Goal: Task Accomplishment & Management: Manage account settings

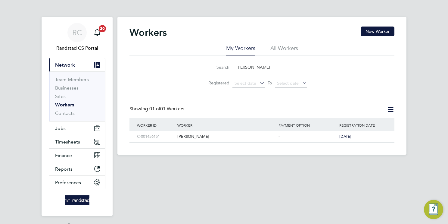
drag, startPoint x: 270, startPoint y: 67, endPoint x: 212, endPoint y: 64, distance: 58.2
click at [212, 63] on div "Search [PERSON_NAME]" at bounding box center [262, 67] width 119 height 12
paste input "[PERSON_NAME]"
click at [198, 137] on div "[PERSON_NAME]" at bounding box center [226, 136] width 101 height 11
drag, startPoint x: 268, startPoint y: 66, endPoint x: 208, endPoint y: 64, distance: 60.0
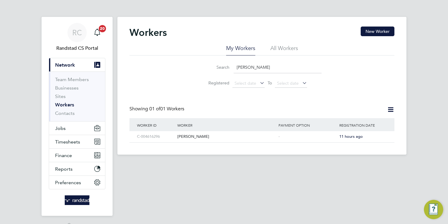
click at [211, 64] on div "Search [PERSON_NAME]" at bounding box center [262, 67] width 119 height 12
paste input "[PERSON_NAME]"
click at [197, 137] on div "[PERSON_NAME]" at bounding box center [226, 136] width 101 height 11
drag, startPoint x: 193, startPoint y: 65, endPoint x: 173, endPoint y: 68, distance: 19.7
click at [173, 68] on div "Search Edirin Akoko Registered Select date To Select date" at bounding box center [262, 72] width 265 height 35
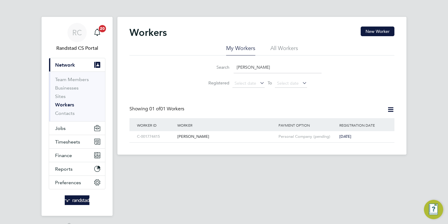
paste input "loka Ohaekebosi"
click at [188, 138] on div "Eloka Ohaekebosi" at bounding box center [226, 136] width 101 height 11
drag, startPoint x: 265, startPoint y: 65, endPoint x: 165, endPoint y: 70, distance: 100.2
click at [165, 69] on div "Search Eloka Ohaekebosi Registered Select date To Select date" at bounding box center [262, 72] width 265 height 35
paste input "Marya Borges De Souza"
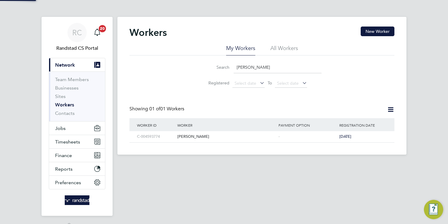
click at [196, 136] on div "Marya Borges De Souza" at bounding box center [226, 136] width 101 height 11
drag, startPoint x: 291, startPoint y: 67, endPoint x: 206, endPoint y: 58, distance: 84.8
click at [206, 58] on li "Search Marya Borges De Souza" at bounding box center [262, 67] width 134 height 18
paste input "Olabode Adebote"
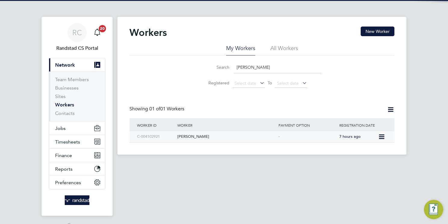
drag, startPoint x: 198, startPoint y: 137, endPoint x: 198, endPoint y: 131, distance: 5.7
click at [198, 136] on div "Olabode Adebote" at bounding box center [226, 136] width 101 height 11
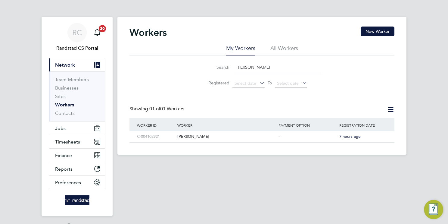
drag, startPoint x: 278, startPoint y: 65, endPoint x: 168, endPoint y: 72, distance: 109.9
click at [169, 72] on div "Search Olabode Adebote Registered Select date To Select date" at bounding box center [262, 72] width 265 height 35
paste input "Samuel Ogundimu"
type input "Samuel Ogundimu"
click at [202, 136] on div "Samuel Ogundimu" at bounding box center [226, 136] width 101 height 11
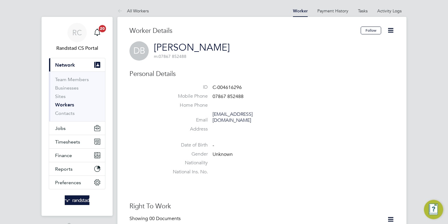
click at [390, 32] on icon at bounding box center [391, 31] width 8 height 8
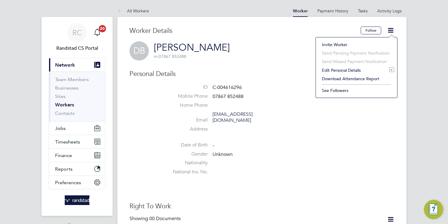
click at [338, 71] on li "Edit Personal Details e" at bounding box center [356, 70] width 75 height 8
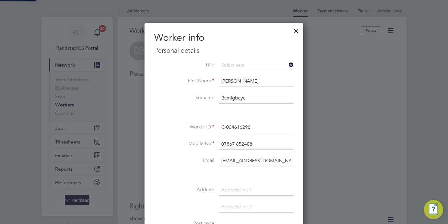
scroll to position [340, 159]
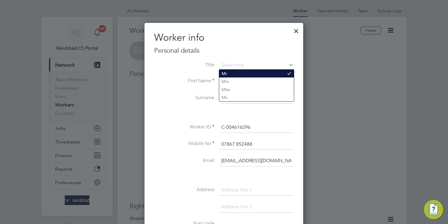
click at [247, 73] on li "Mr" at bounding box center [256, 74] width 75 height 8
type input "Mr"
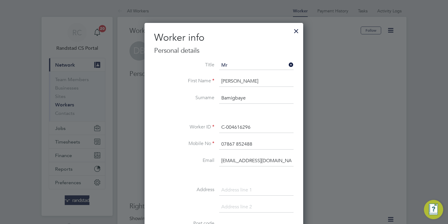
click at [262, 189] on input at bounding box center [256, 190] width 74 height 11
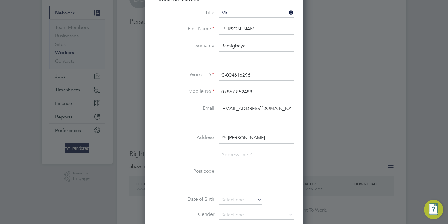
scroll to position [54, 0]
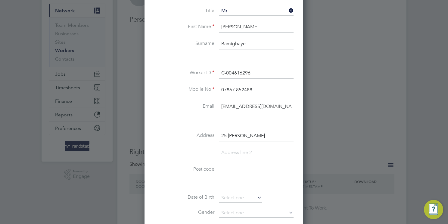
type input "25 Stanton"
click at [222, 147] on input at bounding box center [256, 152] width 74 height 11
type input "Manchester"
click at [244, 186] on input at bounding box center [256, 186] width 74 height 11
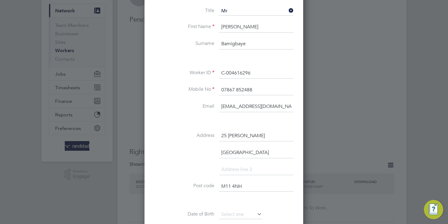
type input "M11 4NH"
click at [257, 170] on input at bounding box center [256, 169] width 74 height 11
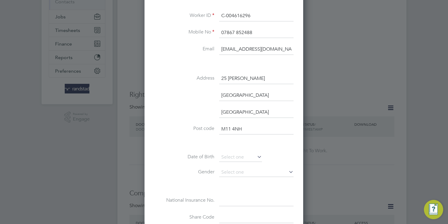
scroll to position [131, 0]
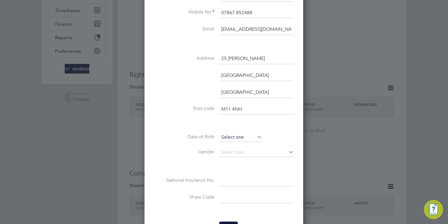
type input "Greater Manchester"
click at [250, 136] on input at bounding box center [240, 137] width 43 height 9
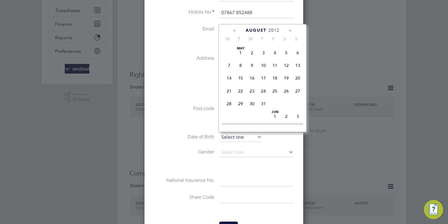
scroll to position [228, 0]
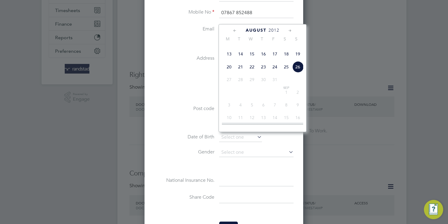
click at [274, 29] on span "2012" at bounding box center [274, 30] width 11 height 5
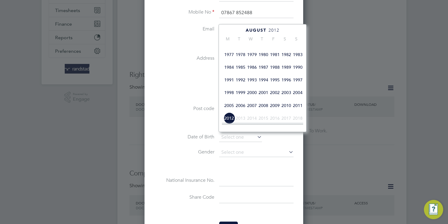
scroll to position [125, 0]
click at [261, 58] on span "1980" at bounding box center [263, 54] width 11 height 11
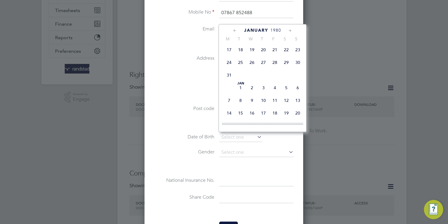
scroll to position [118, 0]
click at [251, 93] on span "9" at bounding box center [252, 87] width 11 height 11
type input "[DATE]"
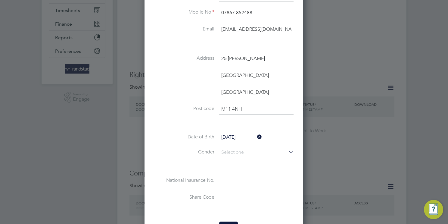
click at [227, 181] on input at bounding box center [256, 180] width 74 height 11
paste input "TL624100A"
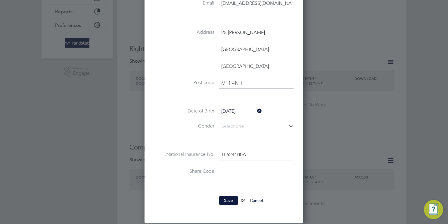
click at [230, 198] on button "Save" at bounding box center [228, 201] width 19 height 10
type input "TL 62 41 00 A"
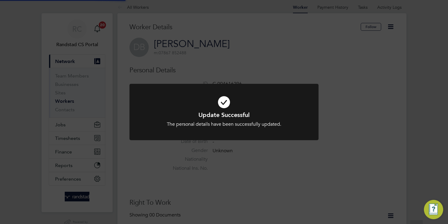
scroll to position [0, 0]
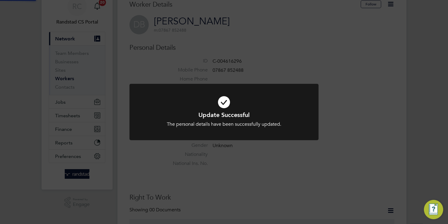
click at [296, 159] on div "Update Successful The personal details have been successfully updated. Cancel O…" at bounding box center [224, 112] width 448 height 224
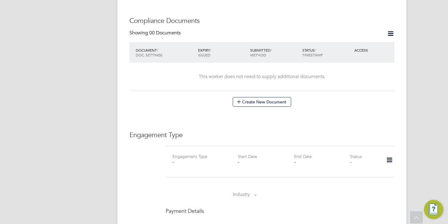
scroll to position [367, 0]
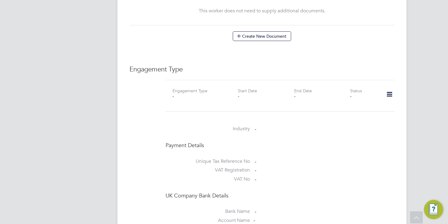
click at [392, 88] on icon at bounding box center [390, 94] width 11 height 14
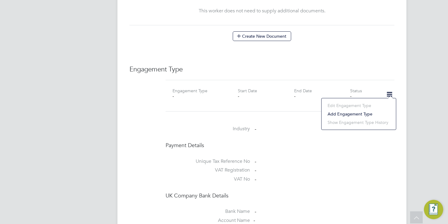
click at [349, 112] on li "Add Engagement Type" at bounding box center [359, 114] width 68 height 8
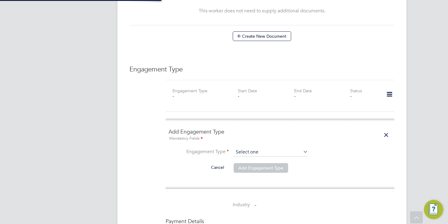
click at [240, 148] on input at bounding box center [271, 152] width 74 height 8
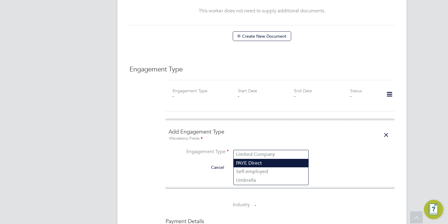
click at [247, 162] on li "PAYE Direct" at bounding box center [271, 163] width 75 height 9
type input "PAYE Direct"
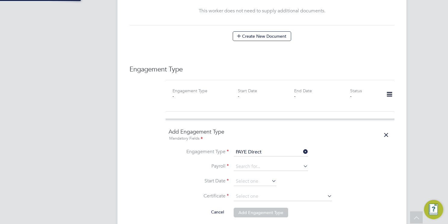
click at [247, 162] on input at bounding box center [271, 166] width 74 height 8
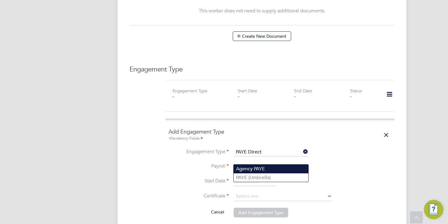
click at [253, 168] on li "Agency PAYE" at bounding box center [271, 169] width 75 height 9
type input "Agency PAYE"
click at [251, 177] on input at bounding box center [255, 181] width 43 height 9
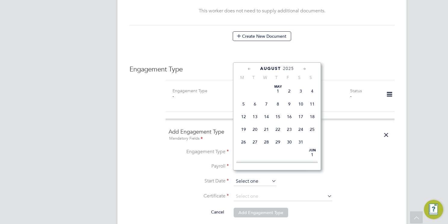
scroll to position [241, 0]
click at [254, 85] on span "12" at bounding box center [255, 79] width 11 height 11
type input "[DATE]"
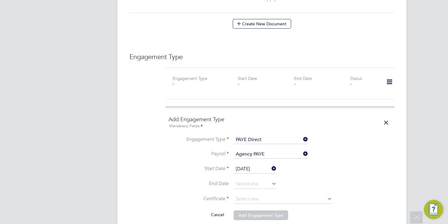
scroll to position [422, 0]
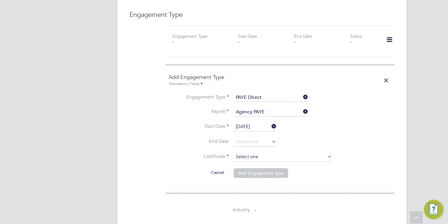
click at [250, 153] on input at bounding box center [283, 157] width 99 height 9
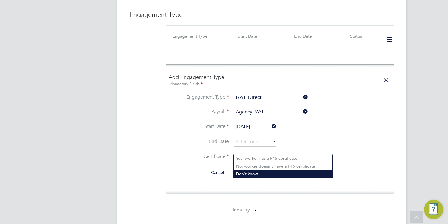
click at [259, 174] on li "Don't know" at bounding box center [283, 174] width 99 height 8
type input "Don't know"
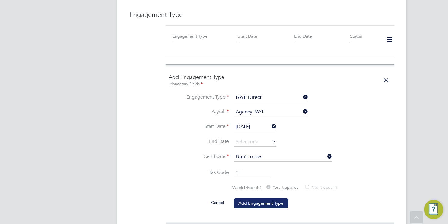
click at [257, 198] on button "Add Engagement Type" at bounding box center [261, 203] width 55 height 10
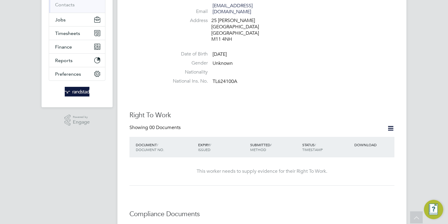
scroll to position [116, 0]
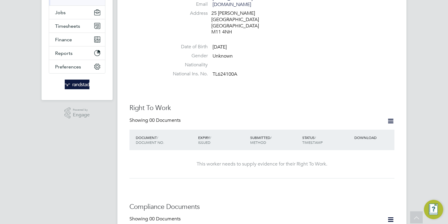
click at [388, 117] on icon at bounding box center [391, 121] width 8 height 8
click at [356, 128] on li "Add Right To Work Document" at bounding box center [357, 129] width 73 height 8
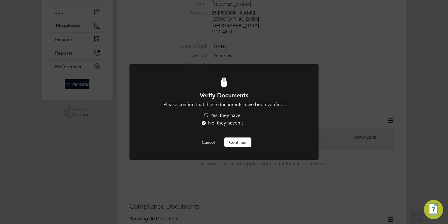
click at [224, 115] on label "Yes, they have" at bounding box center [221, 115] width 37 height 6
click at [0, 0] on input "Yes, they have" at bounding box center [0, 0] width 0 height 0
click at [239, 142] on button "Continue" at bounding box center [238, 142] width 27 height 10
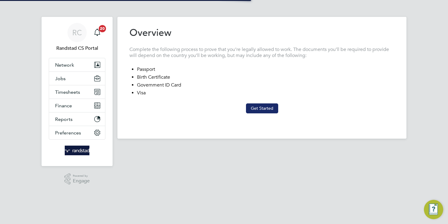
click at [261, 108] on button "Get Started" at bounding box center [262, 108] width 32 height 10
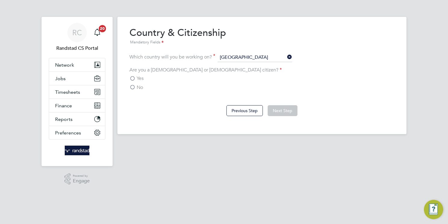
click at [134, 87] on label "No" at bounding box center [137, 87] width 14 height 6
click at [0, 0] on input "No" at bounding box center [0, 0] width 0 height 0
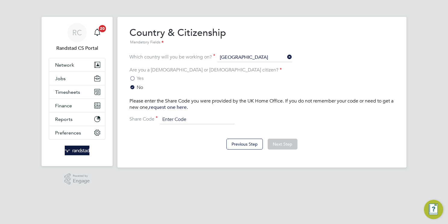
click at [210, 119] on input at bounding box center [197, 119] width 74 height 9
type input "WE-7484C63-XZ"
click at [284, 143] on button "Next Step" at bounding box center [283, 144] width 30 height 11
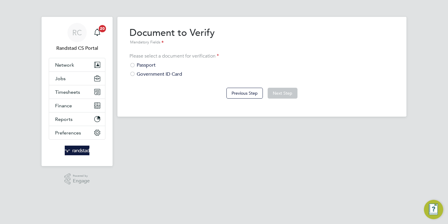
click at [177, 74] on div "Government ID Card" at bounding box center [262, 74] width 265 height 6
click at [288, 94] on button "Next Step" at bounding box center [283, 93] width 30 height 11
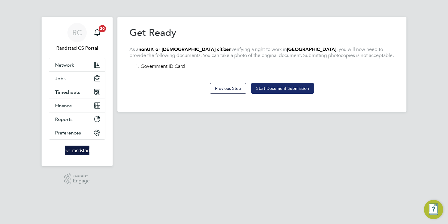
click at [280, 90] on button "Start Document Submission" at bounding box center [282, 88] width 63 height 11
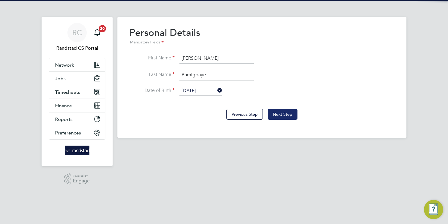
click at [281, 113] on button "Next Step" at bounding box center [283, 114] width 30 height 11
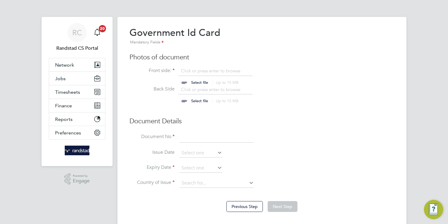
scroll to position [8, 75]
click at [214, 71] on input "file" at bounding box center [205, 77] width 95 height 18
type input "C:\fakepath\David Bamigbaye.pdf"
click at [207, 89] on input "file" at bounding box center [205, 95] width 95 height 18
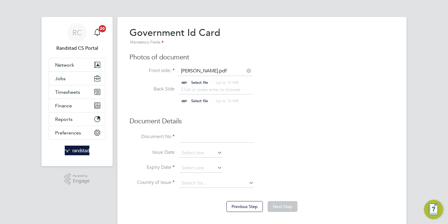
type input "C:\fakepath\David Bamigbaye.pdf"
click at [207, 137] on input at bounding box center [217, 137] width 74 height 11
type input "WE-7484C63-XZ"
click at [202, 151] on input at bounding box center [201, 153] width 43 height 9
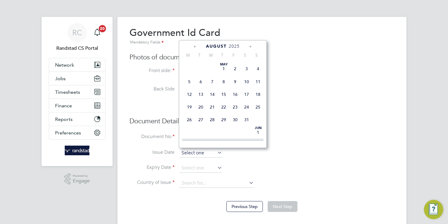
scroll to position [241, 0]
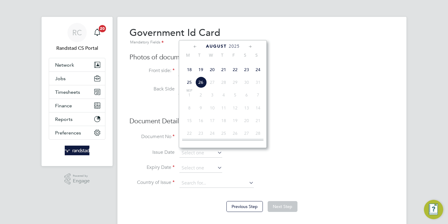
click at [236, 75] on span "22" at bounding box center [235, 69] width 11 height 11
type input "22 Aug 2025"
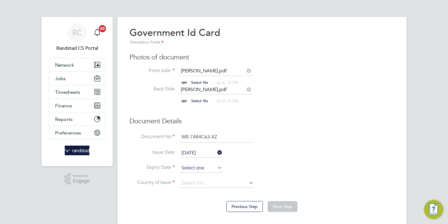
click at [197, 166] on input at bounding box center [201, 168] width 43 height 9
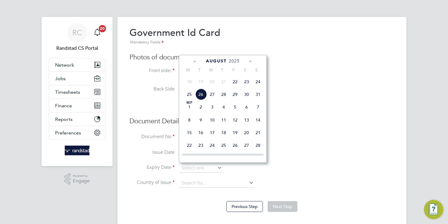
scroll to position [244, 0]
click at [235, 61] on span "2025" at bounding box center [234, 60] width 11 height 5
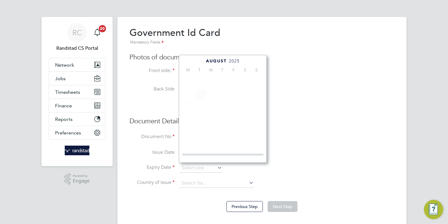
scroll to position [166, 0]
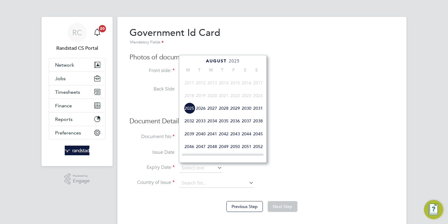
click at [210, 114] on span "2027" at bounding box center [212, 107] width 11 height 11
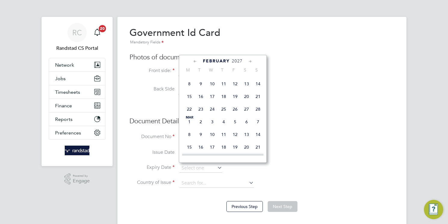
scroll to position [66, 0]
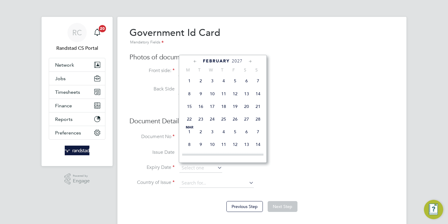
click at [201, 86] on span "2" at bounding box center [200, 80] width 11 height 11
type input "02 Feb 2027"
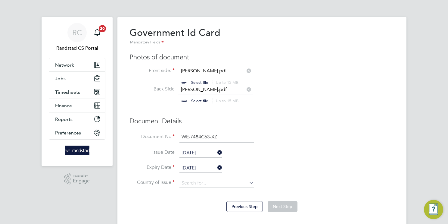
click at [220, 177] on li "Expiry Date 02 Feb 2027" at bounding box center [262, 171] width 265 height 15
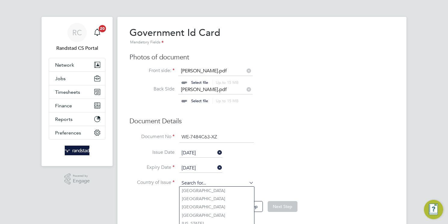
click at [218, 180] on input at bounding box center [217, 183] width 74 height 9
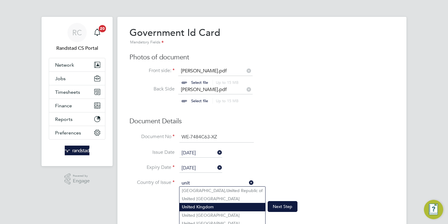
click at [219, 203] on li "Unit ed Kingdom" at bounding box center [223, 207] width 86 height 8
type input "[GEOGRAPHIC_DATA]"
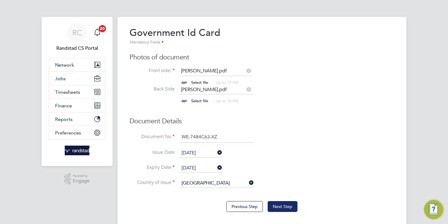
click at [284, 206] on button "Next Step" at bounding box center [283, 206] width 30 height 11
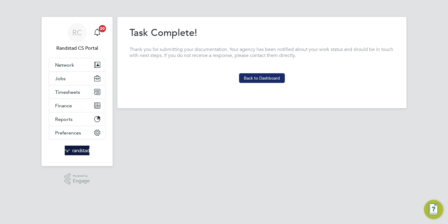
click at [259, 77] on button "Back to Dashboard" at bounding box center [262, 78] width 46 height 10
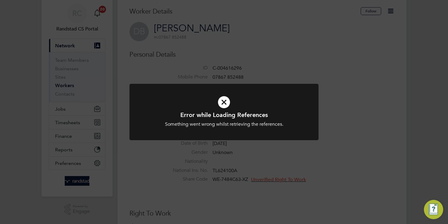
scroll to position [24, 0]
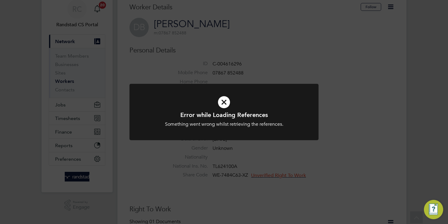
click at [297, 108] on icon at bounding box center [224, 102] width 157 height 24
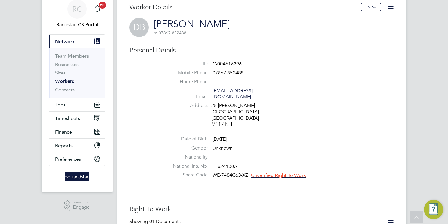
click at [284, 172] on span "Unverified Right To Work" at bounding box center [278, 175] width 55 height 6
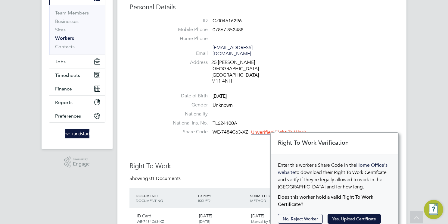
scroll to position [74, 0]
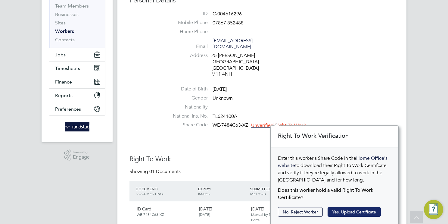
click at [360, 213] on button "Yes, Upload Certificate" at bounding box center [354, 212] width 53 height 10
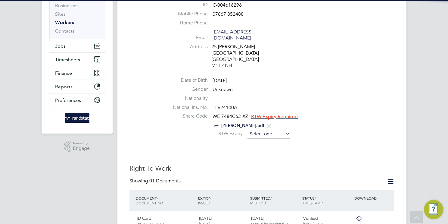
scroll to position [83, 0]
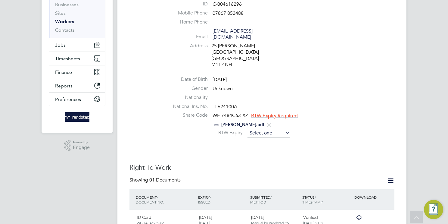
click at [262, 129] on input at bounding box center [269, 133] width 43 height 9
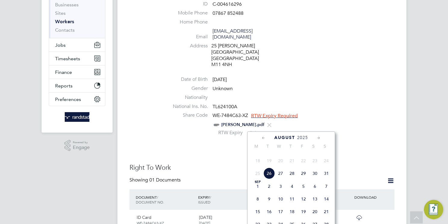
click at [305, 136] on span "2025" at bounding box center [302, 137] width 11 height 5
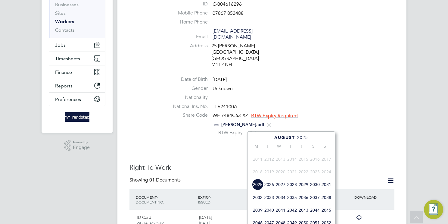
click at [279, 190] on span "2027" at bounding box center [280, 184] width 11 height 11
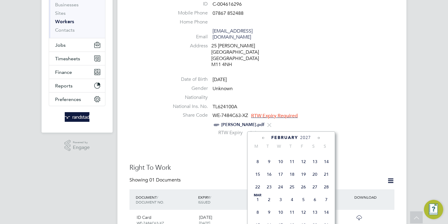
scroll to position [73, 0]
click at [270, 156] on span "2" at bounding box center [269, 150] width 11 height 11
type input "02 Feb 2027"
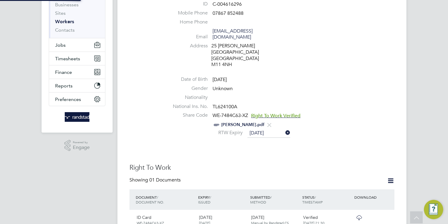
scroll to position [6, 49]
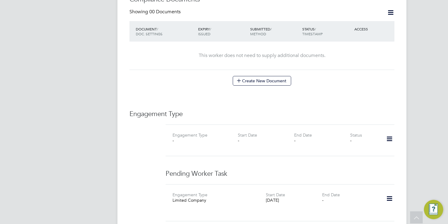
scroll to position [432, 0]
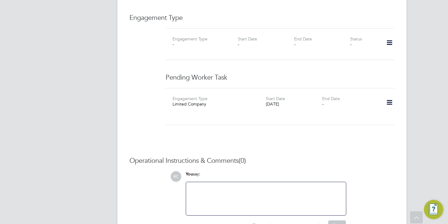
click at [389, 96] on icon at bounding box center [390, 103] width 11 height 14
click at [359, 115] on li "Delete" at bounding box center [371, 116] width 44 height 8
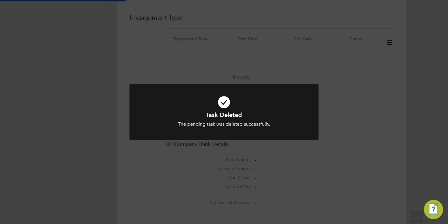
click at [390, 31] on div "Task Deleted The pending task was deleted successfully. Cancel Okay" at bounding box center [224, 112] width 448 height 224
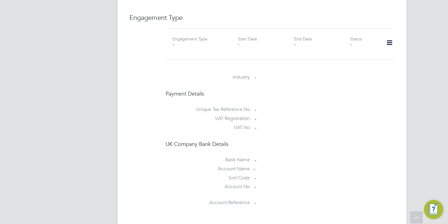
click at [390, 36] on icon at bounding box center [390, 43] width 11 height 14
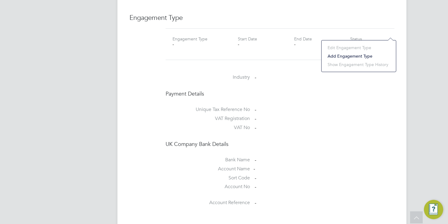
click at [340, 55] on li "Add Engagement Type" at bounding box center [359, 56] width 68 height 8
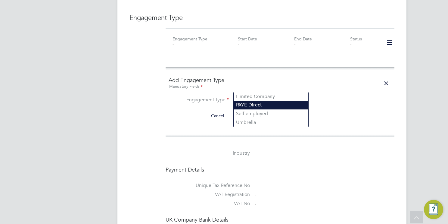
click at [253, 105] on li "PAYE Direct" at bounding box center [271, 105] width 75 height 9
type input "PAYE Direct"
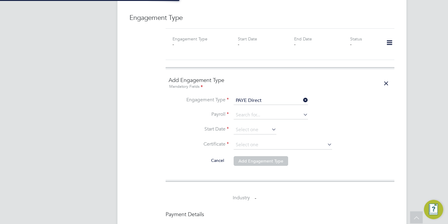
click at [252, 111] on input at bounding box center [271, 115] width 74 height 8
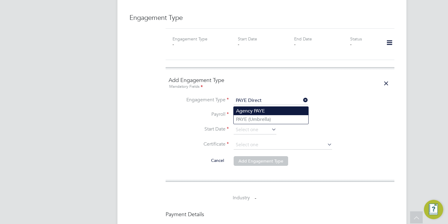
click at [252, 111] on li "Agency PAYE" at bounding box center [271, 111] width 75 height 9
type input "Agency PAYE"
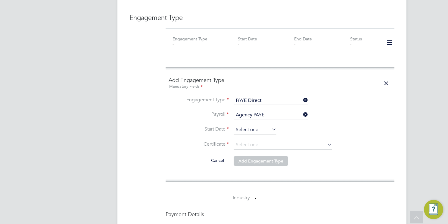
click at [252, 125] on input at bounding box center [255, 129] width 43 height 9
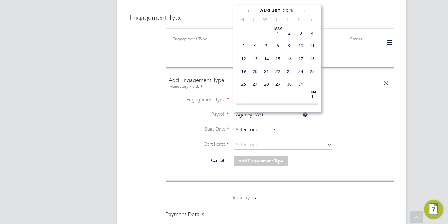
scroll to position [241, 0]
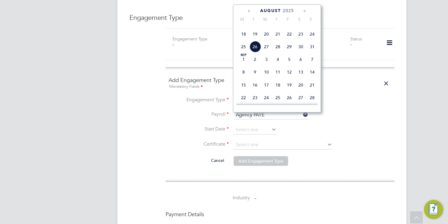
click at [255, 27] on span "12" at bounding box center [255, 21] width 11 height 11
type input "[DATE]"
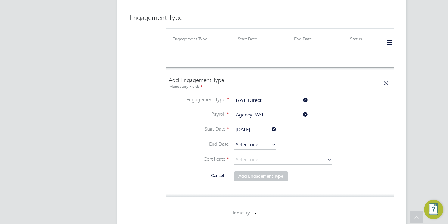
click at [248, 140] on input at bounding box center [255, 144] width 43 height 9
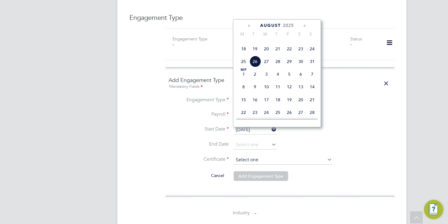
click at [260, 156] on input at bounding box center [283, 160] width 99 height 9
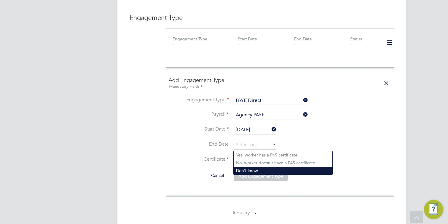
click at [263, 168] on li "Don't know" at bounding box center [283, 171] width 99 height 8
type input "Don't know"
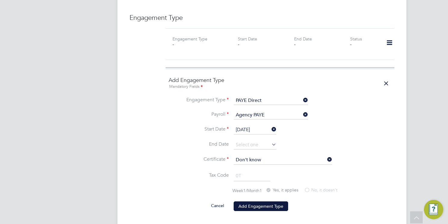
click at [253, 201] on button "Add Engagement Type" at bounding box center [261, 206] width 55 height 10
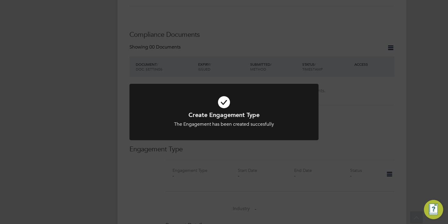
scroll to position [266, 0]
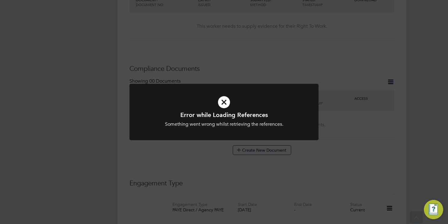
click at [221, 104] on icon at bounding box center [224, 102] width 157 height 24
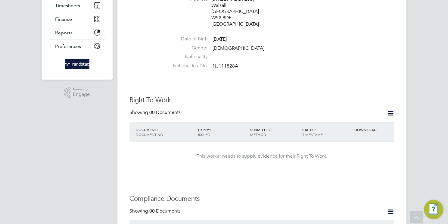
scroll to position [133, 0]
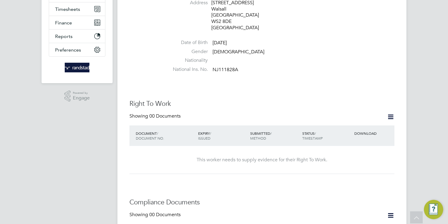
click at [394, 113] on icon at bounding box center [391, 117] width 8 height 8
click at [348, 117] on li "Add Right To Work Document" at bounding box center [357, 119] width 73 height 8
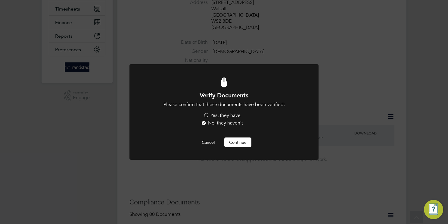
click at [227, 119] on div "Yes, they have No, they haven't" at bounding box center [224, 119] width 90 height 15
click at [233, 114] on label "Yes, they have" at bounding box center [221, 115] width 37 height 6
click at [0, 0] on input "Yes, they have" at bounding box center [0, 0] width 0 height 0
click at [233, 144] on button "Continue" at bounding box center [238, 142] width 27 height 10
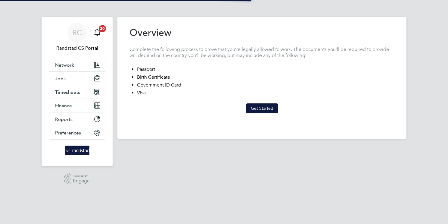
click at [262, 106] on button "Get Started" at bounding box center [262, 108] width 32 height 10
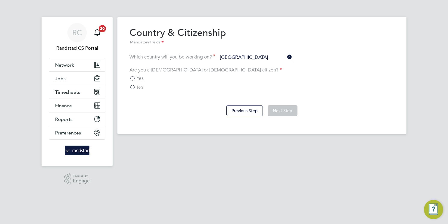
click at [130, 88] on label "No" at bounding box center [137, 87] width 14 height 6
click at [0, 0] on input "No" at bounding box center [0, 0] width 0 height 0
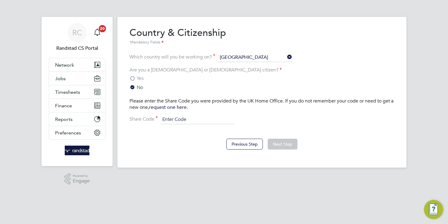
click at [194, 119] on input at bounding box center [197, 119] width 74 height 9
type input "WE-9LYHB63-YS"
drag, startPoint x: 206, startPoint y: 118, endPoint x: 147, endPoint y: 115, distance: 59.4
click at [147, 115] on div "Please enter the Share Code you were provided by the UK Home Office. If you do …" at bounding box center [262, 111] width 265 height 26
click at [282, 141] on button "Next Step" at bounding box center [283, 144] width 30 height 11
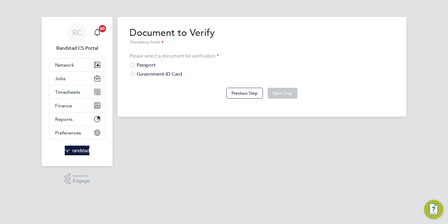
click at [157, 71] on div "Government ID Card" at bounding box center [262, 74] width 265 height 6
click at [285, 87] on div "Previous Step Next Step" at bounding box center [262, 92] width 265 height 24
click at [283, 94] on button "Next Step" at bounding box center [283, 93] width 30 height 11
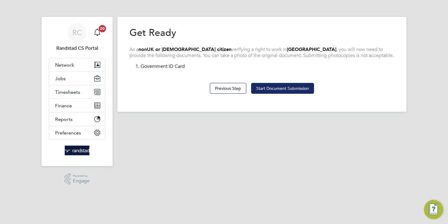
click at [286, 91] on button "Start Document Submission" at bounding box center [282, 88] width 63 height 11
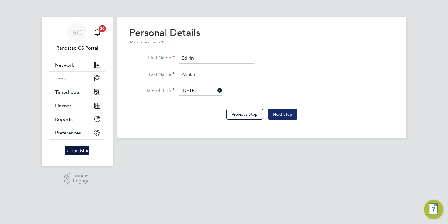
click at [274, 110] on button "Next Step" at bounding box center [283, 114] width 30 height 11
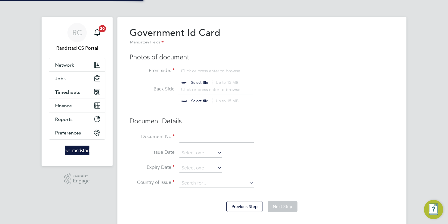
scroll to position [8, 75]
click at [220, 72] on input "file" at bounding box center [205, 77] width 95 height 18
type input "C:\fakepath\Trust ID RTW Report (95).pdf"
click at [190, 87] on input "file" at bounding box center [205, 95] width 95 height 18
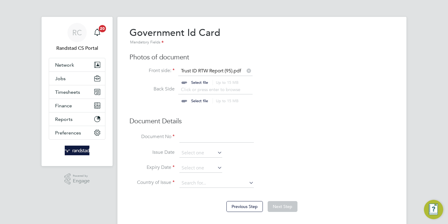
type input "C:\fakepath\Trust ID RTW Report (95).pdf"
click at [197, 140] on input at bounding box center [217, 137] width 74 height 11
paste input "WE-9LYHB63-YS"
type input "WE-9LYHB63-YS"
click at [199, 153] on input at bounding box center [201, 153] width 43 height 9
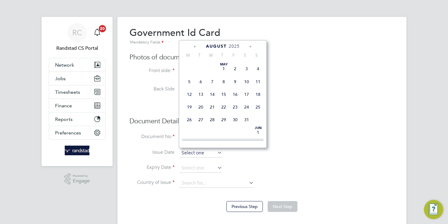
scroll to position [241, 0]
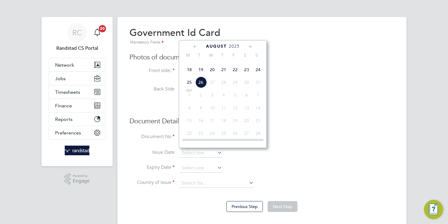
click at [188, 75] on span "18" at bounding box center [189, 69] width 11 height 11
type input "18 Aug 2025"
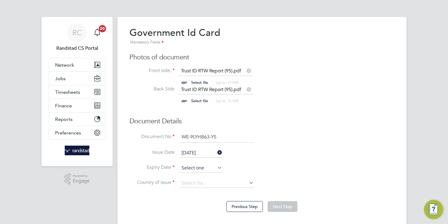
click at [197, 165] on input at bounding box center [201, 168] width 43 height 9
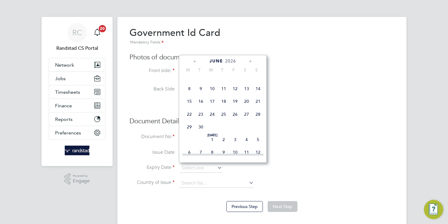
scroll to position [867, 0]
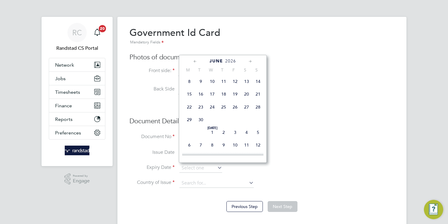
click at [256, 113] on span "28" at bounding box center [258, 106] width 11 height 11
type input "28 Jun 2026"
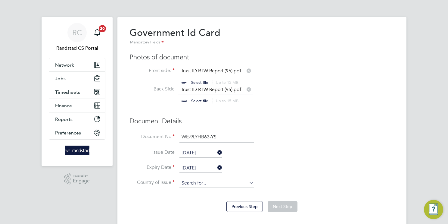
click at [204, 184] on input at bounding box center [217, 183] width 74 height 9
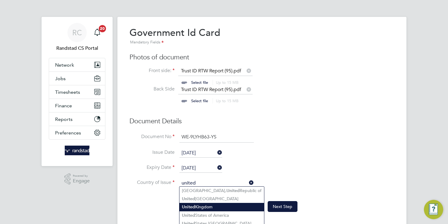
click at [222, 204] on li "United Kingdom" at bounding box center [222, 207] width 85 height 8
type input "United Kingdom"
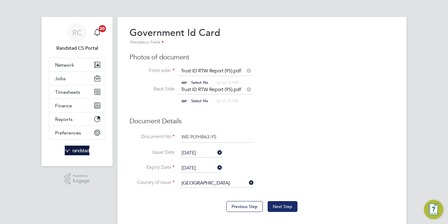
click at [279, 204] on button "Next Step" at bounding box center [283, 206] width 30 height 11
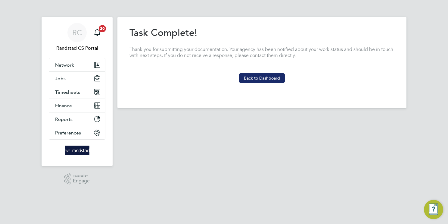
click at [264, 78] on button "Back to Dashboard" at bounding box center [262, 78] width 46 height 10
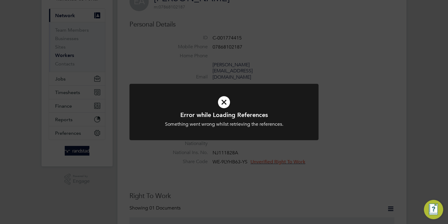
scroll to position [51, 0]
click at [287, 144] on div "Error while Loading References Something went wrong whilst retrieving the refer…" at bounding box center [224, 116] width 189 height 64
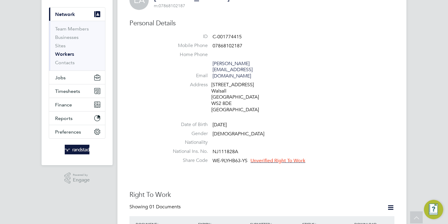
click at [286, 158] on span "Unverified Right To Work" at bounding box center [278, 161] width 55 height 6
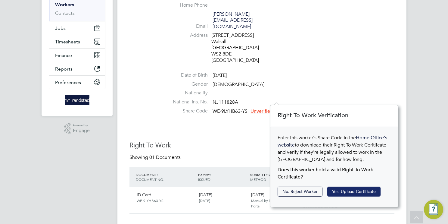
scroll to position [105, 0]
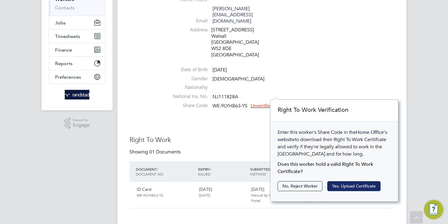
click at [347, 187] on button "Yes, Upload Certificate" at bounding box center [354, 186] width 53 height 10
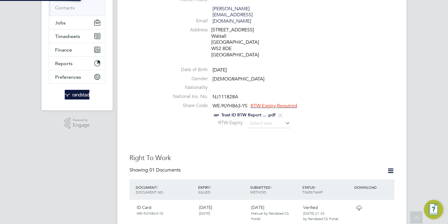
scroll to position [0, 0]
click at [260, 119] on input at bounding box center [269, 123] width 43 height 9
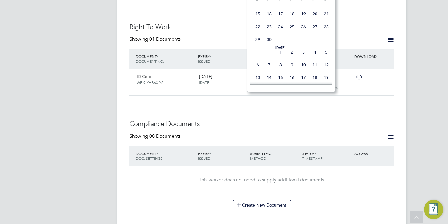
scroll to position [882, 0]
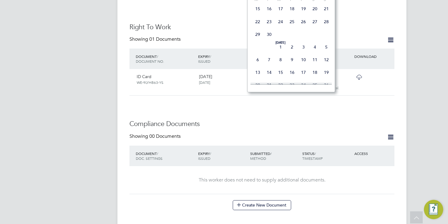
click at [327, 27] on span "28" at bounding box center [326, 21] width 11 height 11
type input "28 Jun 2026"
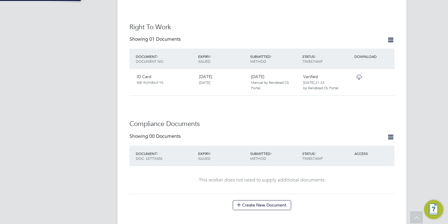
scroll to position [6, 49]
click at [264, 120] on h3 "Compliance Documents" at bounding box center [262, 124] width 265 height 9
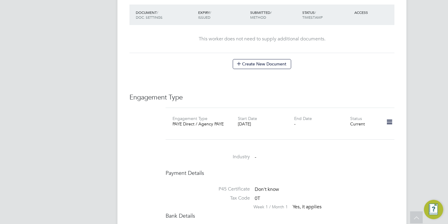
scroll to position [377, 0]
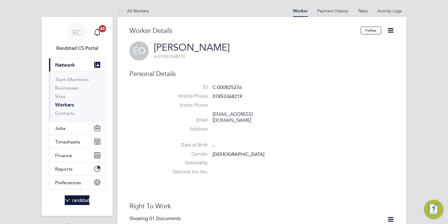
click at [391, 29] on icon at bounding box center [391, 31] width 8 height 8
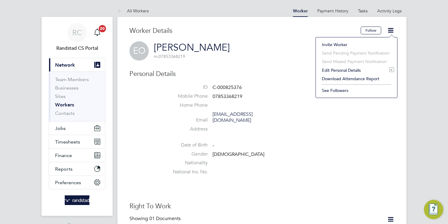
click at [337, 68] on li "Edit Personal Details e" at bounding box center [356, 70] width 75 height 8
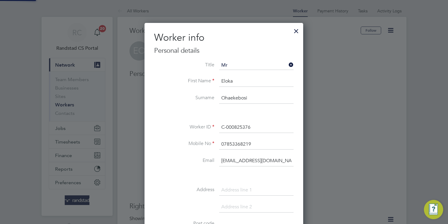
scroll to position [340, 159]
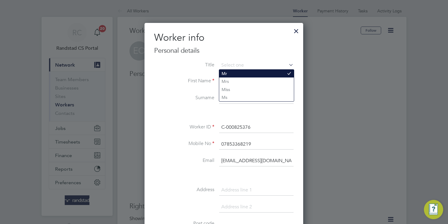
click at [233, 75] on li "Mr" at bounding box center [256, 74] width 75 height 8
type input "Mr"
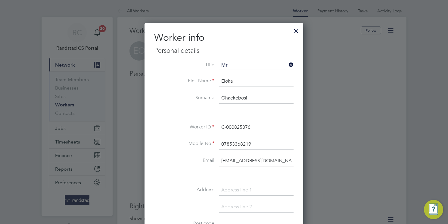
click at [234, 188] on input at bounding box center [256, 190] width 74 height 11
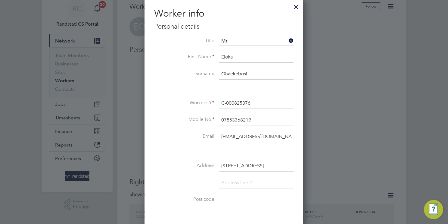
scroll to position [30, 0]
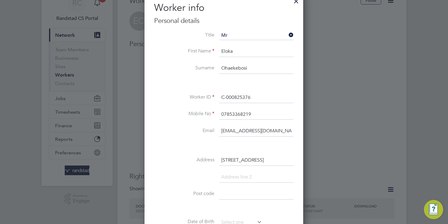
type input "[STREET_ADDRESS]"
click at [233, 173] on input at bounding box center [256, 177] width 74 height 11
type input "[GEOGRAPHIC_DATA]"
click at [261, 209] on input at bounding box center [256, 211] width 74 height 11
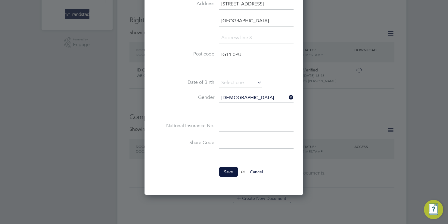
scroll to position [190, 0]
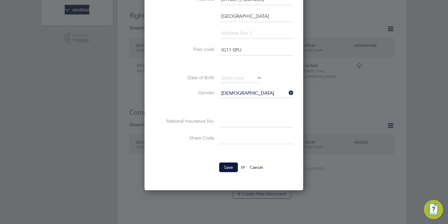
type input "IG11 0PU"
click at [227, 118] on input at bounding box center [256, 121] width 74 height 11
paste input "SN867506C"
type input "SN 86 75 06 C"
click at [231, 164] on button "Save" at bounding box center [228, 167] width 19 height 10
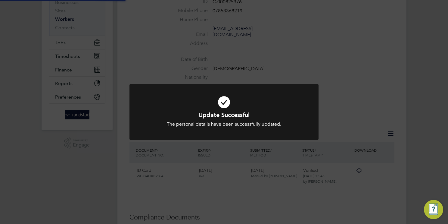
scroll to position [0, 0]
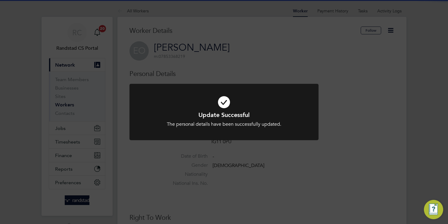
click at [389, 30] on div "Update Successful The personal details have been successfully updated. Cancel O…" at bounding box center [224, 112] width 448 height 224
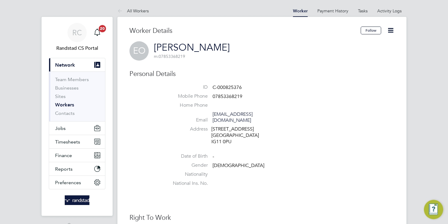
click at [389, 32] on icon at bounding box center [391, 31] width 8 height 8
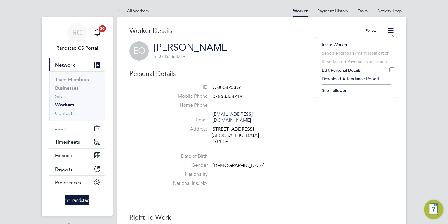
click at [338, 68] on li "Edit Personal Details e" at bounding box center [356, 70] width 75 height 8
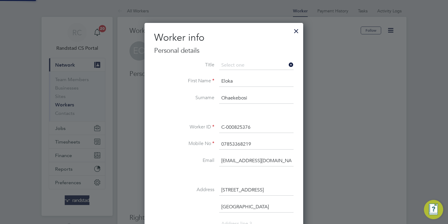
scroll to position [357, 159]
drag, startPoint x: 247, startPoint y: 58, endPoint x: 247, endPoint y: 61, distance: 3.1
click at [247, 58] on div "Worker info Personal details Title First Name Eloka Surname Ohaekebosi Worker I…" at bounding box center [224, 199] width 140 height 337
click at [244, 65] on input at bounding box center [256, 65] width 74 height 9
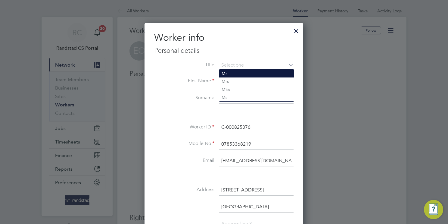
click at [243, 75] on li "Mr" at bounding box center [256, 74] width 75 height 8
type input "Mr"
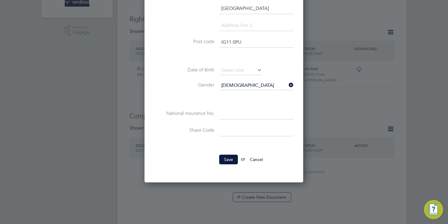
scroll to position [197, 0]
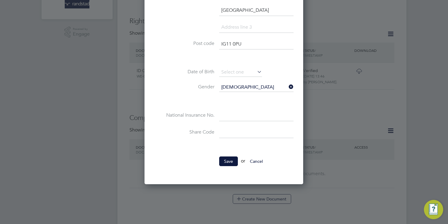
click at [237, 118] on input at bounding box center [256, 115] width 74 height 11
paste input "SN867506C"
click at [236, 71] on input at bounding box center [240, 72] width 43 height 9
type input "SN 86 75 06 C"
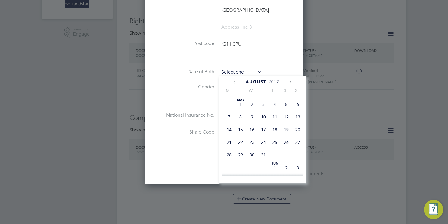
scroll to position [228, 0]
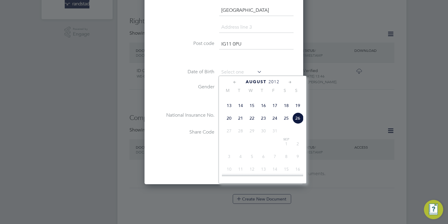
click at [274, 80] on span "2012" at bounding box center [274, 81] width 11 height 5
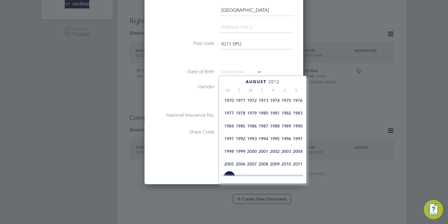
scroll to position [114, 0]
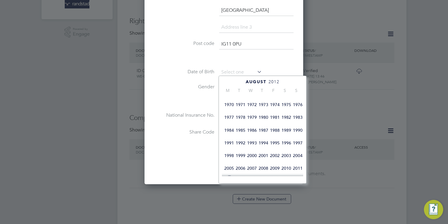
click at [298, 123] on span "1983" at bounding box center [297, 117] width 11 height 11
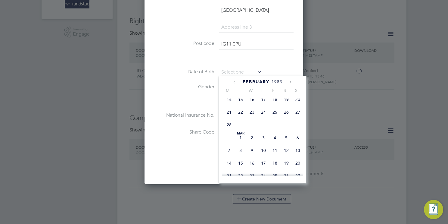
scroll to position [80, 0]
click at [250, 144] on span "23" at bounding box center [252, 138] width 11 height 11
type input "[DATE]"
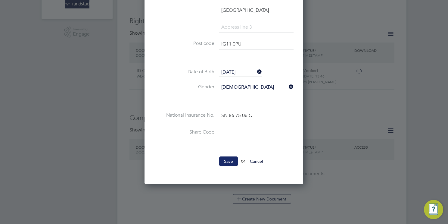
click at [226, 161] on button "Save" at bounding box center [228, 161] width 19 height 10
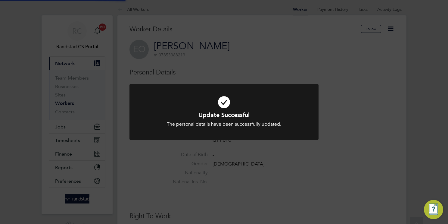
scroll to position [0, 0]
click at [317, 176] on div "Update Successful The personal details have been successfully updated. Cancel O…" at bounding box center [224, 112] width 448 height 224
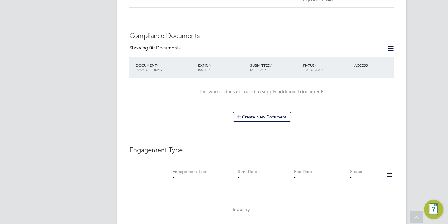
scroll to position [286, 0]
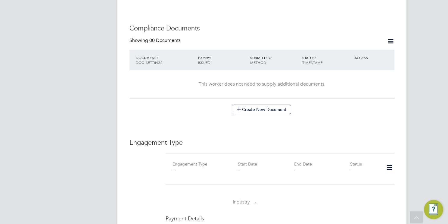
click at [391, 161] on icon at bounding box center [390, 168] width 11 height 14
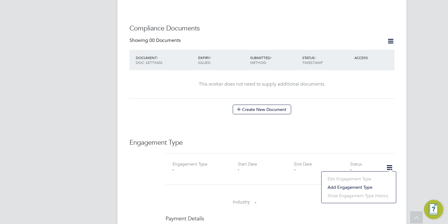
click at [343, 186] on li "Add Engagement Type" at bounding box center [359, 187] width 68 height 8
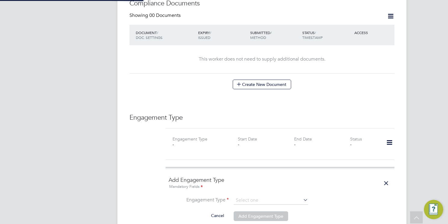
scroll to position [361, 0]
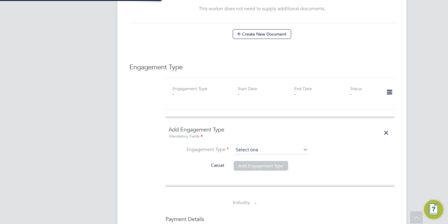
click at [256, 146] on input at bounding box center [271, 150] width 74 height 8
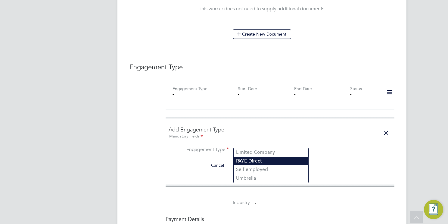
click at [253, 161] on li "PAYE Direct" at bounding box center [271, 161] width 75 height 9
type input "PAYE Direct"
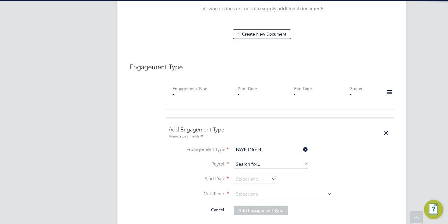
click at [251, 160] on input at bounding box center [271, 164] width 74 height 8
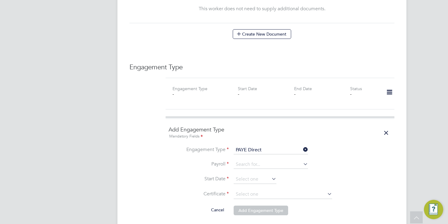
click at [253, 167] on li "Agency PAYE" at bounding box center [271, 166] width 75 height 9
type input "Agency PAYE"
click at [249, 175] on input at bounding box center [255, 179] width 43 height 9
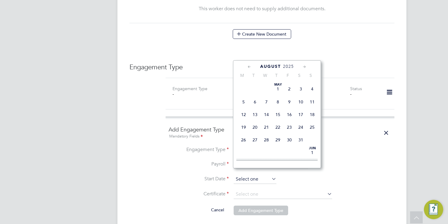
scroll to position [241, 0]
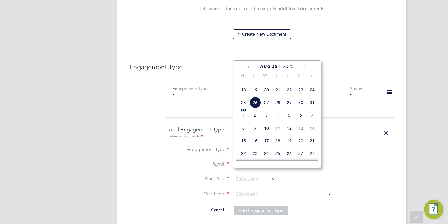
click at [265, 96] on span "20" at bounding box center [266, 89] width 11 height 11
type input "[DATE]"
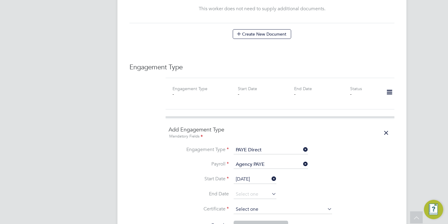
click at [248, 205] on input at bounding box center [283, 209] width 99 height 9
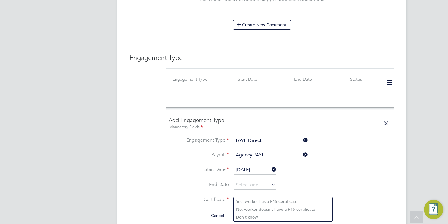
scroll to position [428, 0]
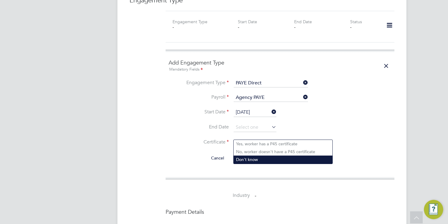
click at [254, 160] on li "Don't know" at bounding box center [283, 160] width 99 height 8
type input "Don't know"
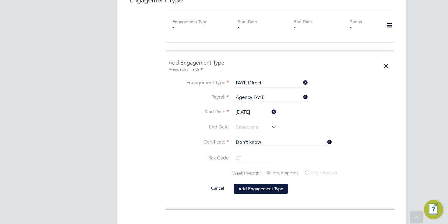
click at [253, 187] on li "Cancel Add Engagement Type" at bounding box center [280, 191] width 223 height 17
click at [253, 184] on button "Add Engagement Type" at bounding box center [261, 189] width 55 height 10
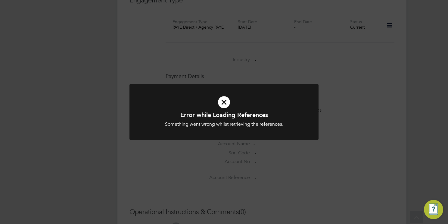
click at [264, 60] on div "Error while Loading References Something went wrong whilst retrieving the refer…" at bounding box center [224, 112] width 448 height 224
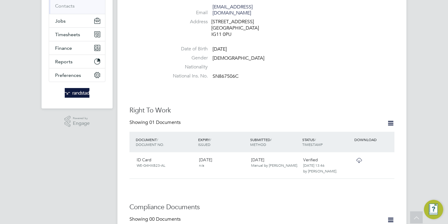
scroll to position [113, 0]
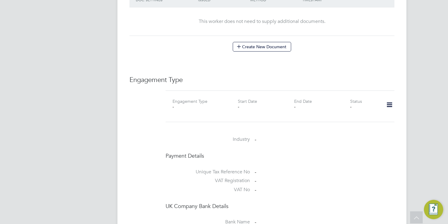
scroll to position [435, 0]
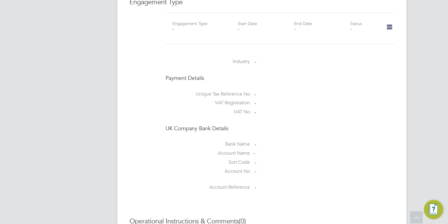
click at [392, 21] on icon at bounding box center [390, 27] width 11 height 14
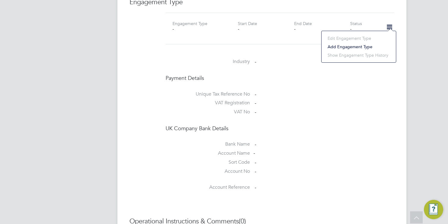
click at [336, 47] on li "Add Engagement Type" at bounding box center [359, 46] width 68 height 8
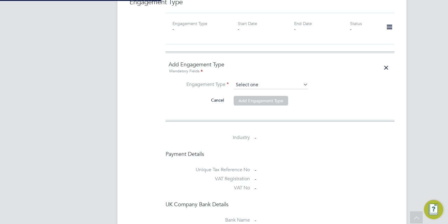
click at [248, 81] on input at bounding box center [271, 85] width 74 height 8
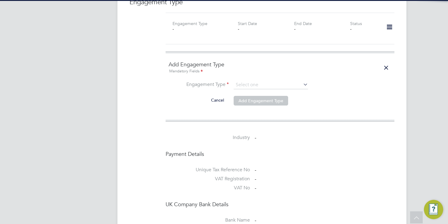
click at [253, 96] on li "PAYE Direct" at bounding box center [271, 96] width 75 height 9
type input "PAYE Direct"
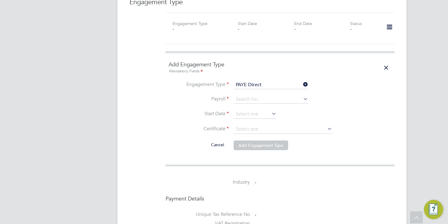
click at [253, 96] on input at bounding box center [271, 99] width 74 height 8
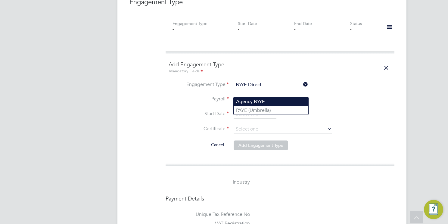
click at [252, 101] on li "Agency PAYE" at bounding box center [271, 101] width 75 height 9
type input "Agency PAYE"
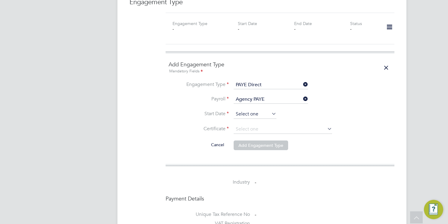
click at [252, 110] on input at bounding box center [255, 114] width 43 height 9
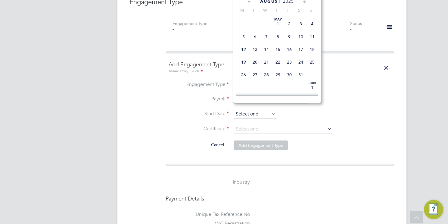
scroll to position [241, 0]
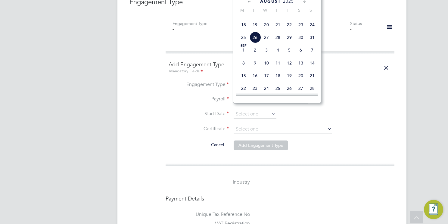
click at [244, 30] on span "18" at bounding box center [243, 24] width 11 height 11
type input "[DATE]"
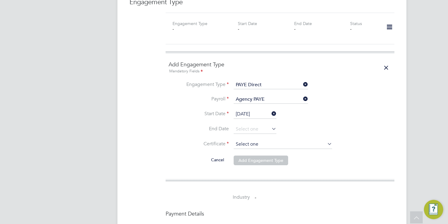
click at [251, 140] on input at bounding box center [283, 144] width 99 height 9
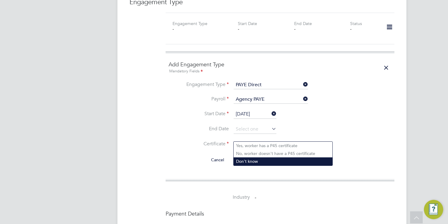
click at [255, 159] on li "Don't know" at bounding box center [283, 161] width 99 height 8
type input "Don't know"
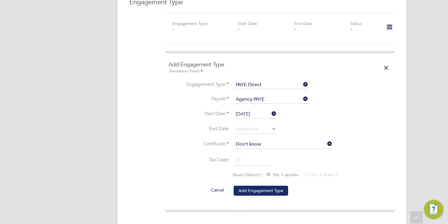
click at [255, 186] on button "Add Engagement Type" at bounding box center [261, 191] width 55 height 10
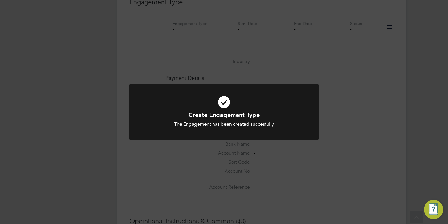
drag, startPoint x: 146, startPoint y: 167, endPoint x: 83, endPoint y: 82, distance: 105.9
click at [146, 167] on div "Create Engagement Type The Engagement has been created succesfully Cancel Okay" at bounding box center [224, 112] width 448 height 224
click at [354, 67] on div "Error while Loading References Something went wrong whilst retrieving the refer…" at bounding box center [224, 112] width 448 height 224
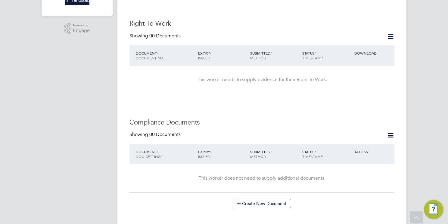
scroll to position [195, 0]
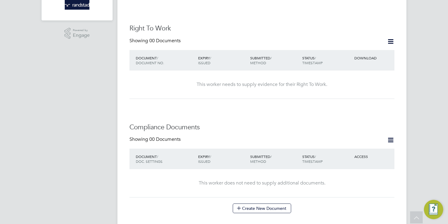
click at [389, 38] on icon at bounding box center [391, 42] width 8 height 8
click at [342, 49] on li "Add Right To Work Document" at bounding box center [357, 50] width 73 height 8
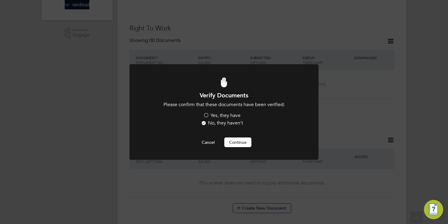
click at [231, 115] on label "Yes, they have" at bounding box center [221, 115] width 37 height 6
click at [0, 0] on input "Yes, they have" at bounding box center [0, 0] width 0 height 0
click at [237, 146] on button "Continue" at bounding box center [238, 142] width 27 height 10
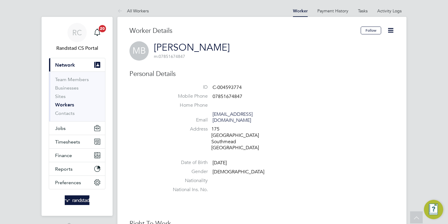
scroll to position [195, 0]
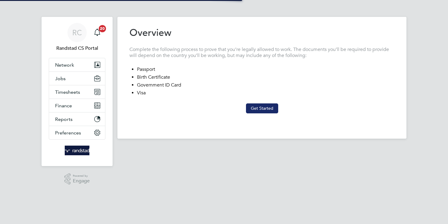
click at [264, 108] on button "Get Started" at bounding box center [262, 108] width 32 height 10
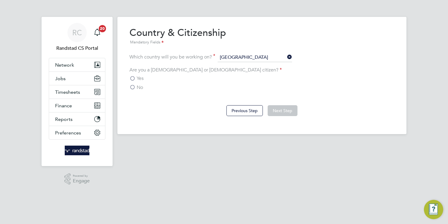
click at [142, 80] on span "Yes" at bounding box center [140, 78] width 7 height 6
click at [0, 0] on input "Yes" at bounding box center [0, 0] width 0 height 0
click at [134, 86] on label "No" at bounding box center [137, 87] width 14 height 6
click at [0, 0] on input "No" at bounding box center [0, 0] width 0 height 0
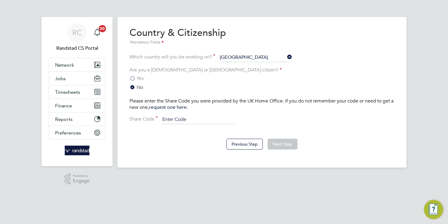
click at [213, 120] on input at bounding box center [197, 119] width 74 height 9
drag, startPoint x: 207, startPoint y: 118, endPoint x: 139, endPoint y: 117, distance: 68.4
click at [138, 117] on div "Please enter the Share Code you were provided by the UK Home Office. If you do …" at bounding box center [262, 111] width 265 height 26
type input "WE-HY44B63-BY"
click at [286, 145] on button "Next Step" at bounding box center [283, 144] width 30 height 11
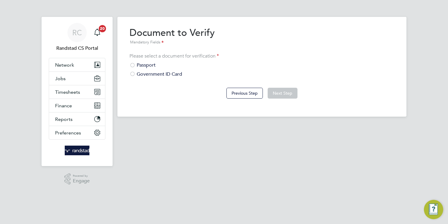
click at [149, 71] on div "Government ID Card" at bounding box center [262, 74] width 265 height 6
click at [284, 93] on button "Next Step" at bounding box center [283, 93] width 30 height 11
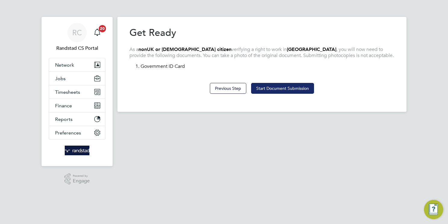
click at [286, 89] on button "Start Document Submission" at bounding box center [282, 88] width 63 height 11
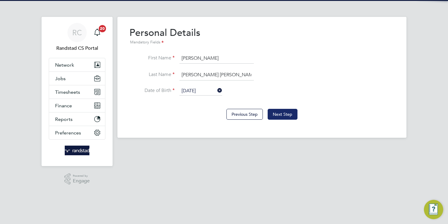
click at [280, 114] on button "Next Step" at bounding box center [283, 114] width 30 height 11
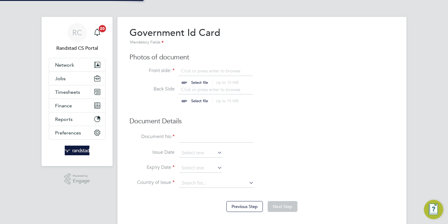
scroll to position [8, 75]
click at [210, 73] on input "file" at bounding box center [205, 77] width 95 height 18
type input "C:\fakepath\right_to_work_check (7).pdf"
click at [202, 90] on input "file" at bounding box center [205, 95] width 95 height 18
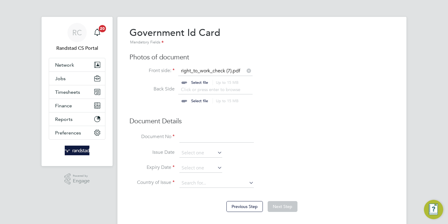
type input "C:\fakepath\right_to_work_check (7).pdf"
click at [204, 136] on input at bounding box center [217, 137] width 74 height 11
paste input "WE-HY44B63-BY"
type input "WE-HY44B63-BY"
click at [204, 153] on input at bounding box center [201, 153] width 43 height 9
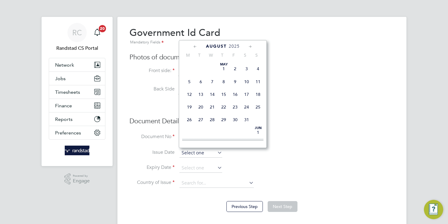
scroll to position [241, 0]
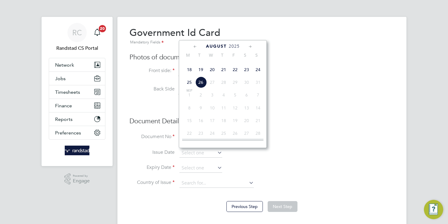
click at [224, 63] on span "14" at bounding box center [223, 56] width 11 height 11
type input "14 Aug 2025"
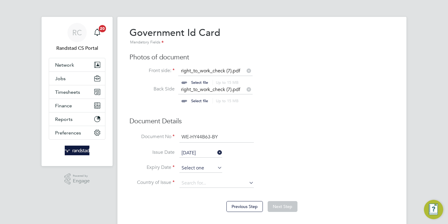
click at [195, 164] on input at bounding box center [201, 168] width 43 height 9
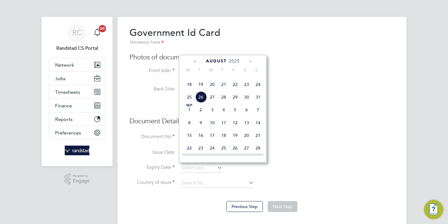
click at [236, 60] on span "2025" at bounding box center [234, 60] width 11 height 5
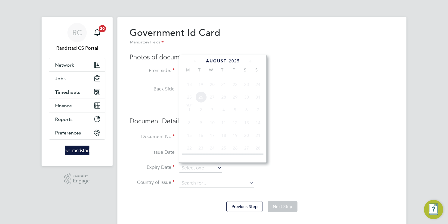
scroll to position [166, 0]
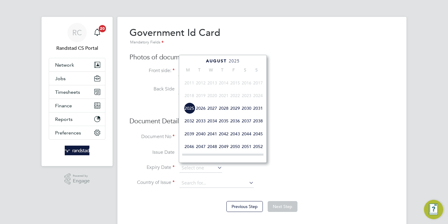
click at [246, 114] on span "2030" at bounding box center [246, 107] width 11 height 11
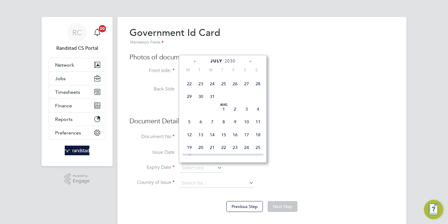
scroll to position [166, 0]
click at [211, 140] on span "14" at bounding box center [212, 133] width 11 height 11
type input "14 Aug 2030"
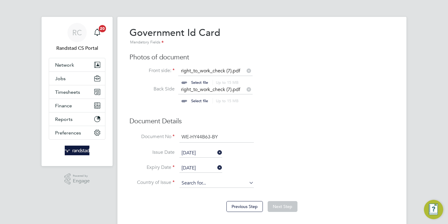
click at [206, 185] on input at bounding box center [217, 183] width 74 height 9
click at [223, 205] on li "United Kingdom" at bounding box center [222, 207] width 85 height 8
type input "[GEOGRAPHIC_DATA]"
click at [287, 203] on button "Next Step" at bounding box center [283, 206] width 30 height 11
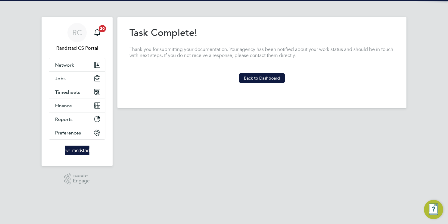
click at [269, 71] on section "Task Complete! Thank you for submitting your documentation. Your agency has bee…" at bounding box center [262, 55] width 265 height 56
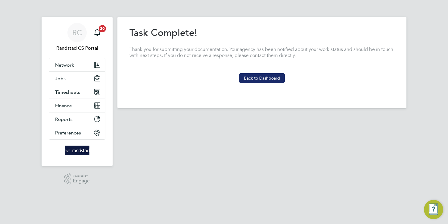
click at [269, 77] on button "Back to Dashboard" at bounding box center [262, 78] width 46 height 10
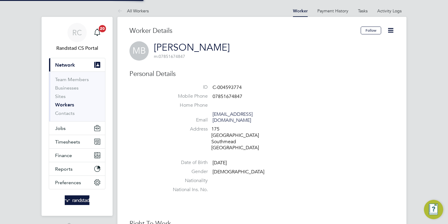
scroll to position [109, 0]
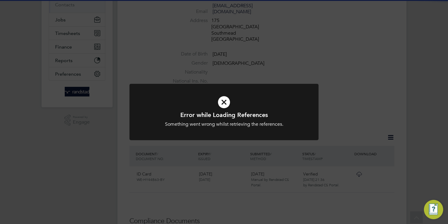
click at [292, 83] on div "Error while Loading References Something went wrong whilst retrieving the refer…" at bounding box center [224, 112] width 448 height 224
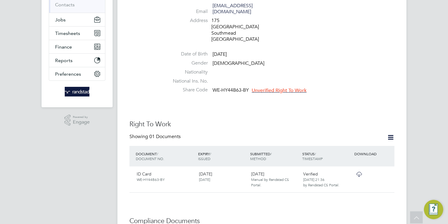
click at [291, 87] on span "Unverified Right To Work" at bounding box center [279, 90] width 55 height 6
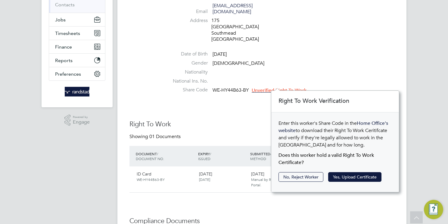
scroll to position [6, 55]
click at [352, 177] on button "Yes, Upload Certificate" at bounding box center [355, 177] width 53 height 10
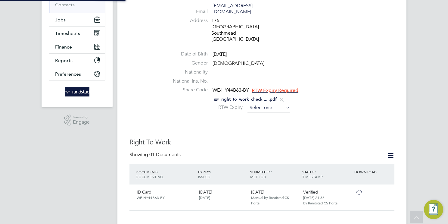
scroll to position [0, 0]
click at [260, 103] on input at bounding box center [269, 107] width 43 height 9
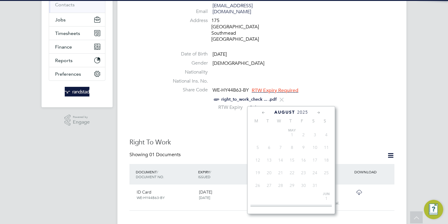
scroll to position [241, 0]
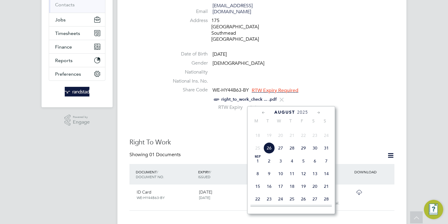
click at [304, 110] on span "2025" at bounding box center [302, 112] width 11 height 5
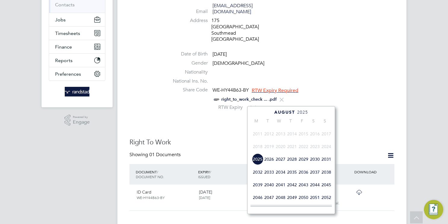
click at [312, 165] on span "2030" at bounding box center [315, 158] width 11 height 11
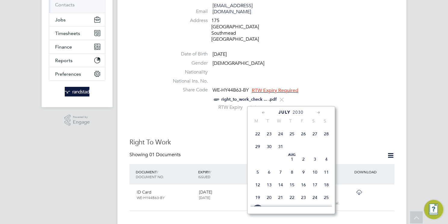
click at [276, 190] on span "14" at bounding box center [280, 184] width 11 height 11
type input "14 Aug 2030"
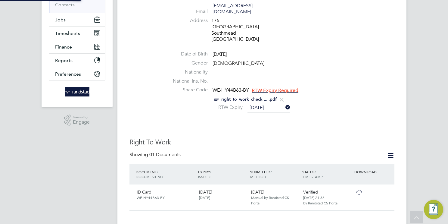
scroll to position [6, 49]
click at [337, 103] on div "RTW Expiry 14 Aug 2030" at bounding box center [280, 107] width 229 height 9
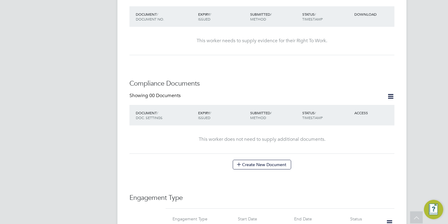
scroll to position [304, 0]
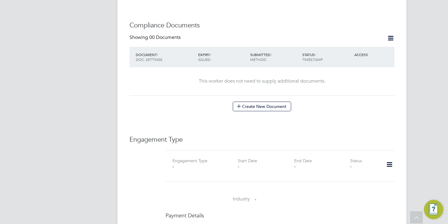
click at [390, 158] on icon at bounding box center [390, 165] width 11 height 14
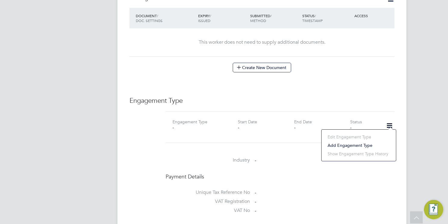
click at [351, 144] on li "Add Engagement Type" at bounding box center [359, 145] width 68 height 8
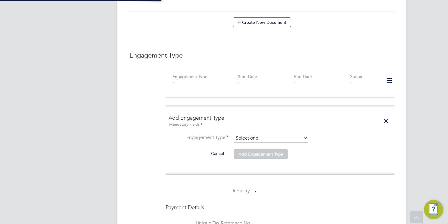
scroll to position [395, 0]
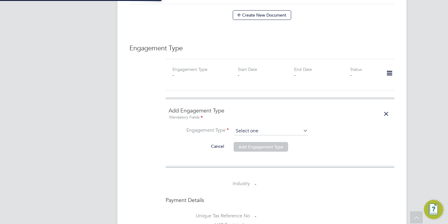
click at [255, 127] on input at bounding box center [271, 131] width 74 height 8
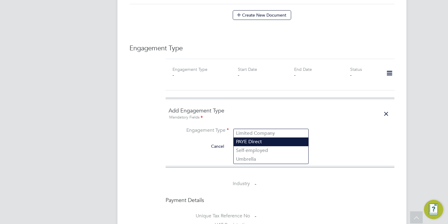
click at [257, 143] on li "PAYE Direct" at bounding box center [271, 141] width 75 height 9
type input "PAYE Direct"
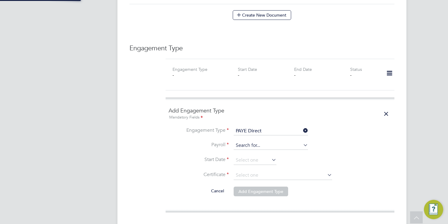
click at [257, 142] on input at bounding box center [271, 145] width 74 height 8
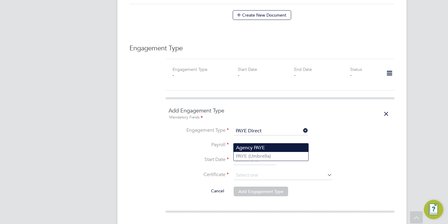
click at [259, 147] on li "Agency PAYE" at bounding box center [271, 147] width 75 height 9
type input "Agency PAYE"
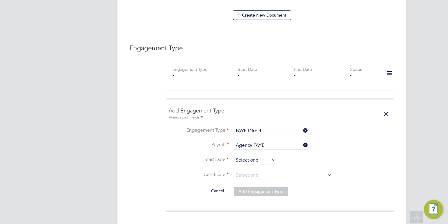
click at [257, 156] on input at bounding box center [255, 160] width 43 height 9
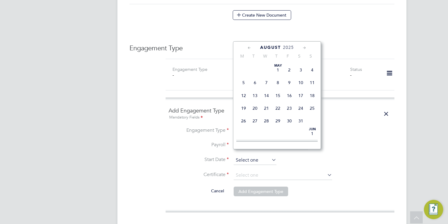
scroll to position [241, 0]
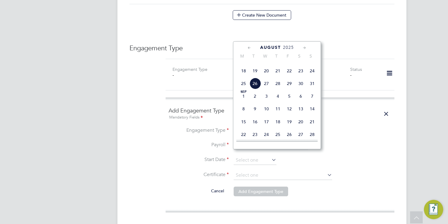
click at [243, 77] on span "18" at bounding box center [243, 70] width 11 height 11
type input "[DATE]"
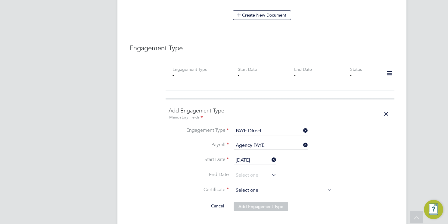
click at [263, 186] on input at bounding box center [283, 190] width 99 height 9
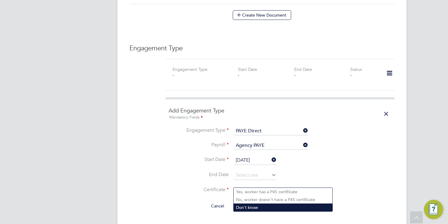
click at [257, 206] on li "Don't know" at bounding box center [283, 207] width 99 height 8
type input "Don't know"
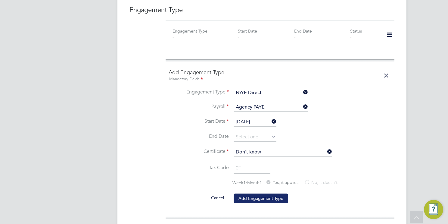
scroll to position [433, 0]
click at [264, 193] on button "Add Engagement Type" at bounding box center [261, 198] width 55 height 10
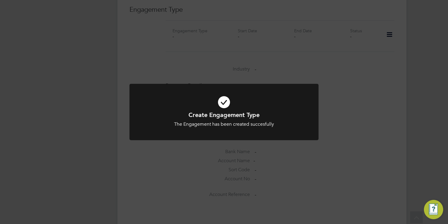
drag, startPoint x: 360, startPoint y: 125, endPoint x: 351, endPoint y: 96, distance: 30.1
click at [359, 124] on div "Create Engagement Type The Engagement has been created succesfully Cancel Okay" at bounding box center [224, 112] width 448 height 224
click at [398, 89] on div "Error while Loading References Something went wrong whilst retrieving the refer…" at bounding box center [224, 112] width 448 height 224
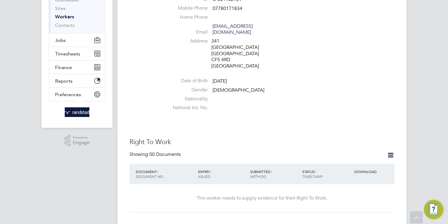
scroll to position [204, 0]
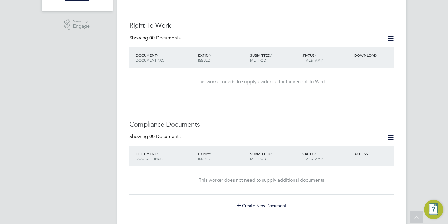
click at [390, 28] on div "Right To Work Showing 00 Documents DOCUMENT / DOCUMENT NO. EXPIRY / ISSUED SUBM…" at bounding box center [262, 58] width 265 height 74
click at [391, 35] on icon at bounding box center [391, 39] width 8 height 8
click at [336, 45] on li "Add Right To Work Document" at bounding box center [357, 47] width 73 height 8
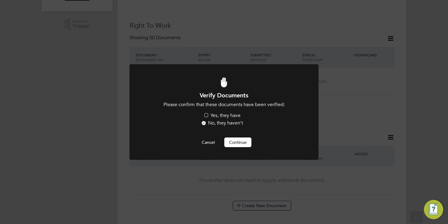
scroll to position [0, 0]
click at [217, 116] on label "Yes, they have" at bounding box center [221, 115] width 37 height 6
click at [0, 0] on input "Yes, they have" at bounding box center [0, 0] width 0 height 0
click at [238, 141] on button "Continue" at bounding box center [238, 142] width 27 height 10
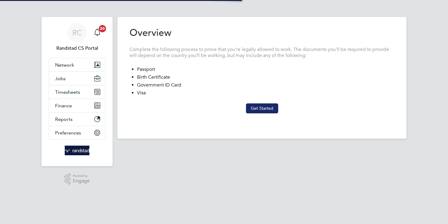
click at [256, 109] on button "Get Started" at bounding box center [262, 108] width 32 height 10
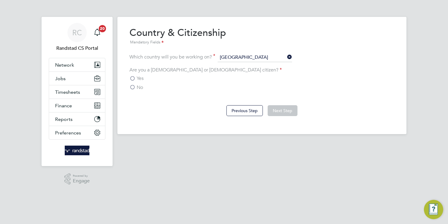
click at [131, 89] on label "No" at bounding box center [137, 87] width 14 height 6
click at [0, 0] on input "No" at bounding box center [0, 0] width 0 height 0
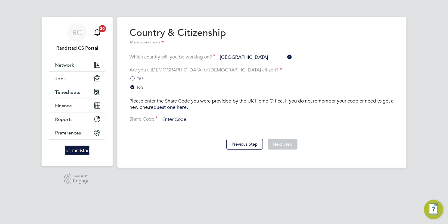
click at [197, 118] on input at bounding box center [197, 119] width 74 height 9
drag, startPoint x: 208, startPoint y: 118, endPoint x: 134, endPoint y: 114, distance: 73.4
click at [134, 114] on div "Please enter the Share Code you were provided by the UK Home Office. If you do …" at bounding box center [262, 111] width 265 height 26
type input "WE-8ZBJE53-9K"
click at [282, 143] on button "Next Step" at bounding box center [283, 144] width 30 height 11
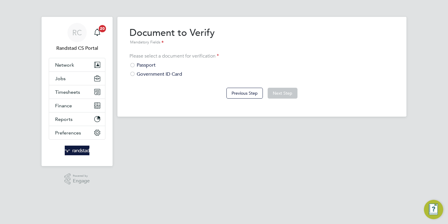
click at [168, 75] on div "Government ID Card" at bounding box center [262, 74] width 265 height 6
click at [291, 91] on button "Next Step" at bounding box center [283, 93] width 30 height 11
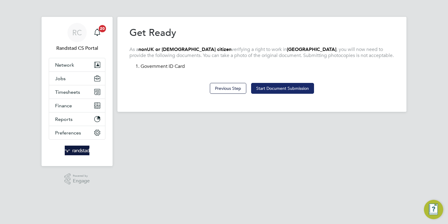
click at [280, 93] on button "Start Document Submission" at bounding box center [282, 88] width 63 height 11
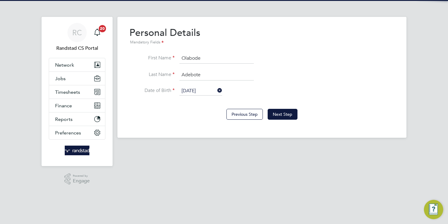
click at [299, 111] on div "Previous Step Next Step" at bounding box center [262, 114] width 265 height 24
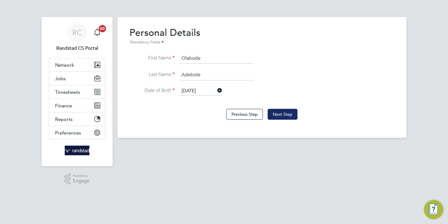
click at [278, 113] on button "Next Step" at bounding box center [283, 114] width 30 height 11
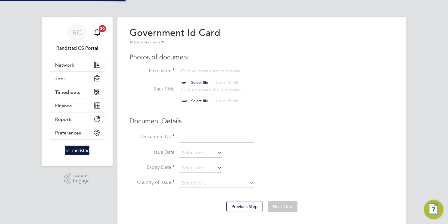
scroll to position [8, 75]
click at [202, 72] on input "file" at bounding box center [205, 77] width 95 height 18
type input "C:\fakepath\Trust ID RTW Report (97).pdf"
click at [196, 89] on input "file" at bounding box center [205, 95] width 95 height 18
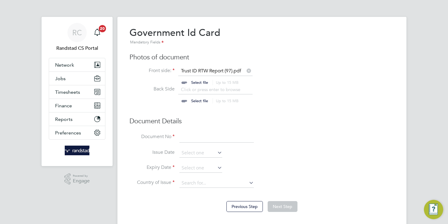
type input "C:\fakepath\Trust ID RTW Report (97).pdf"
click at [206, 132] on input at bounding box center [217, 137] width 74 height 11
paste input "WE-8ZBJE53-9K"
type input "WE-8ZBJE53-9K"
click at [201, 152] on input at bounding box center [201, 153] width 43 height 9
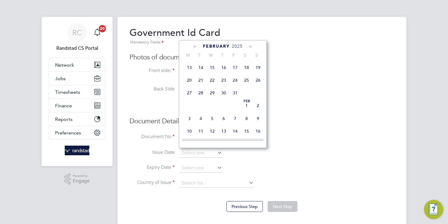
scroll to position [95, 0]
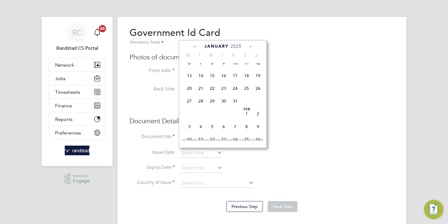
click at [213, 93] on span "22" at bounding box center [212, 88] width 11 height 11
type input "22 Jan 2025"
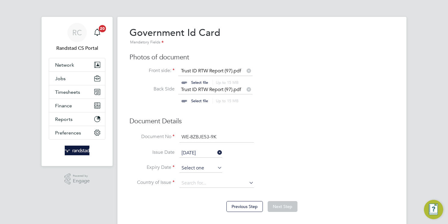
click at [205, 168] on input at bounding box center [201, 168] width 43 height 9
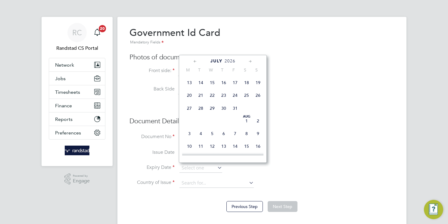
scroll to position [944, 0]
click at [188, 86] on span "13" at bounding box center [189, 79] width 11 height 11
type input "13 Jul 2026"
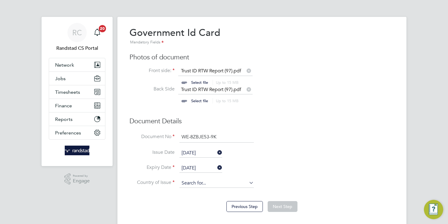
click at [207, 181] on input at bounding box center [217, 183] width 74 height 9
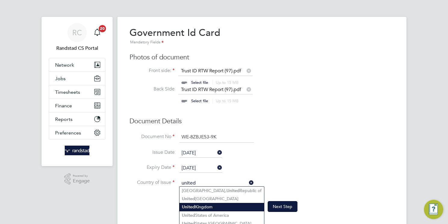
click at [228, 207] on li "United Kingdom" at bounding box center [222, 207] width 85 height 8
type input "[GEOGRAPHIC_DATA]"
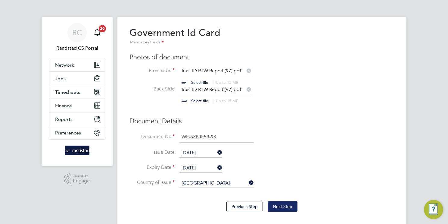
click at [290, 207] on button "Next Step" at bounding box center [283, 206] width 30 height 11
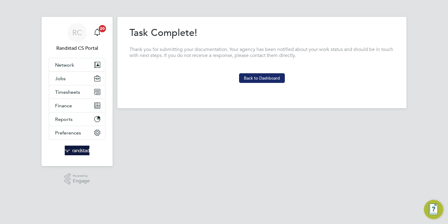
click at [265, 81] on button "Back to Dashboard" at bounding box center [262, 78] width 46 height 10
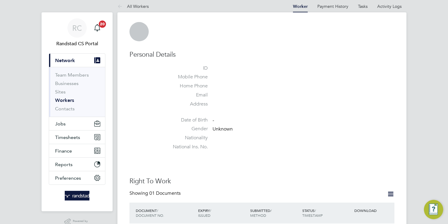
scroll to position [93, 0]
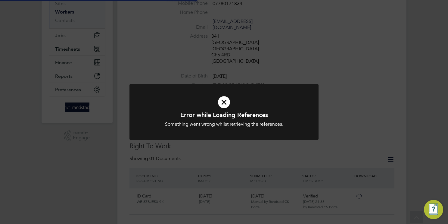
click at [341, 100] on div "Error while Loading References Something went wrong whilst retrieving the refer…" at bounding box center [224, 112] width 448 height 224
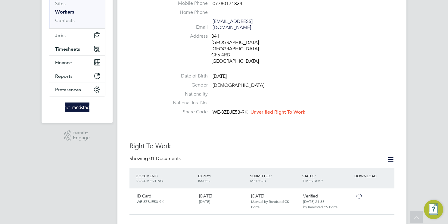
click at [259, 109] on li "Share Code WE-8ZBJE53-9K Unverified Right To Work" at bounding box center [280, 113] width 229 height 9
click at [261, 109] on span "Unverified Right To Work" at bounding box center [278, 112] width 55 height 6
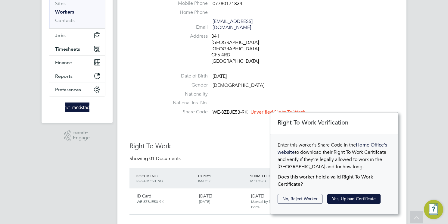
scroll to position [6, 55]
click at [344, 197] on button "Yes, Upload Certificate" at bounding box center [354, 199] width 53 height 10
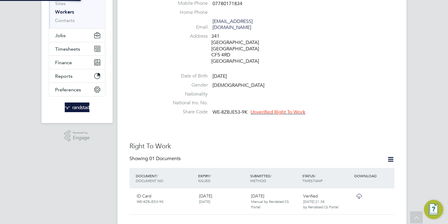
scroll to position [22, 128]
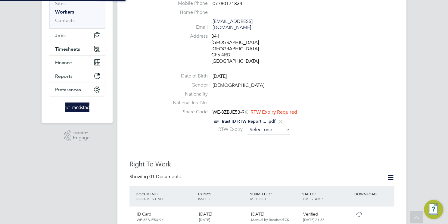
click at [261, 125] on input at bounding box center [269, 129] width 43 height 9
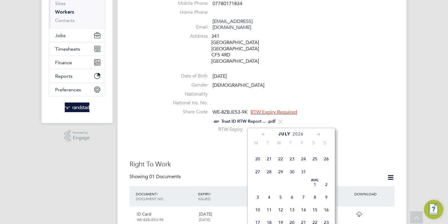
scroll to position [955, 0]
click at [261, 148] on span "13" at bounding box center [257, 142] width 11 height 11
type input "13 Jul 2026"
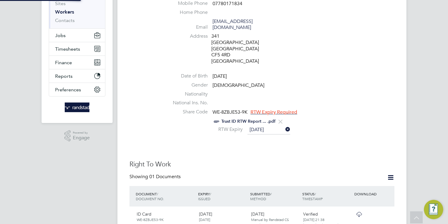
scroll to position [6, 49]
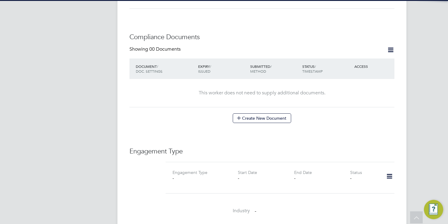
scroll to position [322, 0]
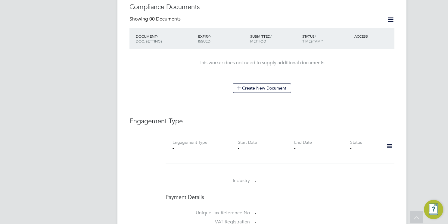
click at [390, 140] on icon at bounding box center [390, 146] width 11 height 14
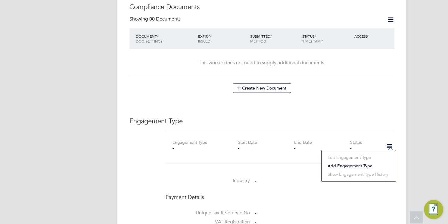
click at [339, 164] on li "Add Engagement Type" at bounding box center [359, 166] width 68 height 8
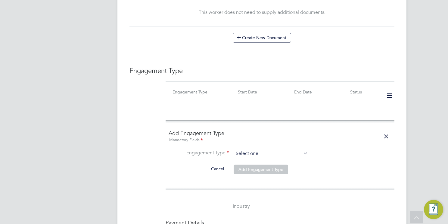
click at [259, 149] on input at bounding box center [271, 153] width 74 height 8
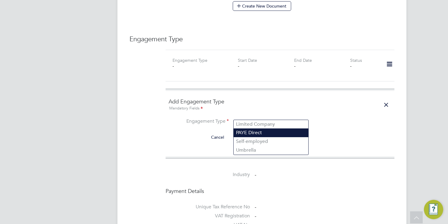
scroll to position [406, 0]
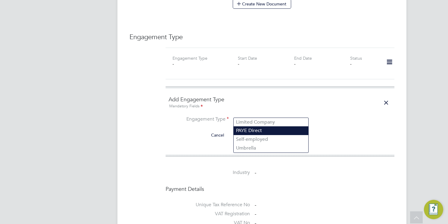
click at [256, 131] on li "PAYE Direct" at bounding box center [271, 130] width 75 height 9
type input "PAYE Direct"
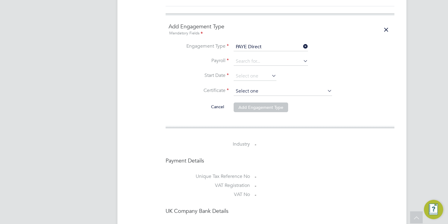
scroll to position [483, 0]
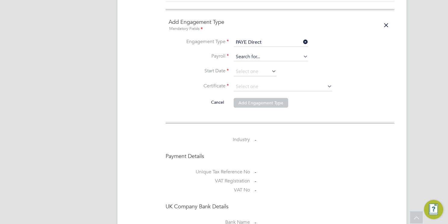
click at [246, 53] on input at bounding box center [271, 57] width 74 height 8
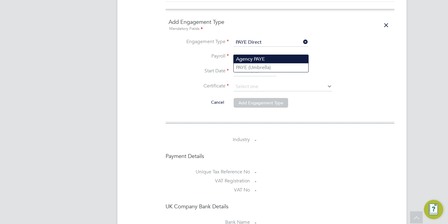
click at [253, 61] on li "Agency PAYE" at bounding box center [271, 59] width 75 height 9
type input "Agency PAYE"
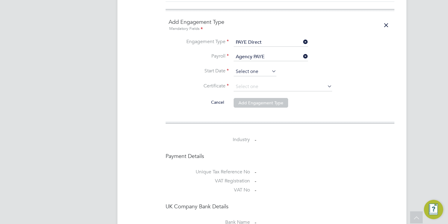
click at [248, 67] on input at bounding box center [255, 71] width 43 height 9
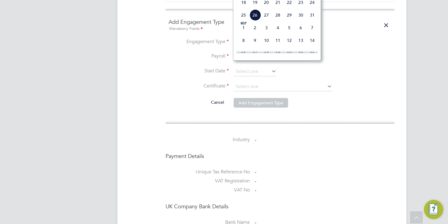
scroll to position [220, 0]
click at [244, 9] on span "18" at bounding box center [243, 3] width 11 height 11
type input "[DATE]"
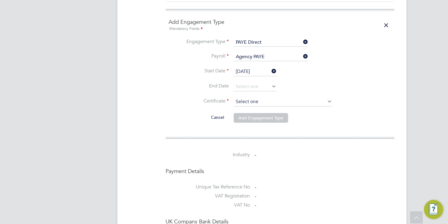
click at [259, 97] on input at bounding box center [283, 101] width 99 height 9
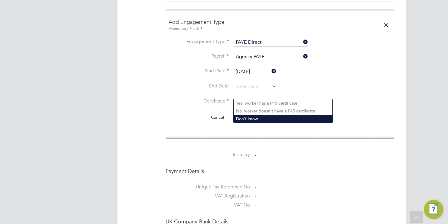
click at [259, 118] on li "Don't know" at bounding box center [283, 119] width 99 height 8
type input "Don't know"
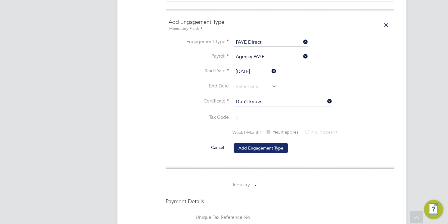
click at [256, 143] on button "Add Engagement Type" at bounding box center [261, 148] width 55 height 10
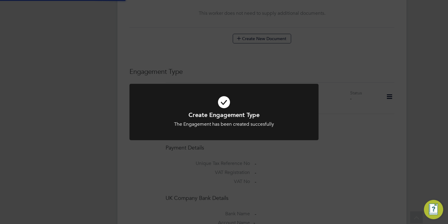
scroll to position [234, 0]
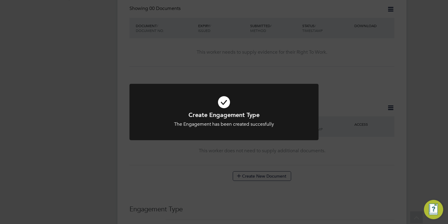
click at [351, 73] on div "Create Engagement Type The Engagement has been created succesfully Cancel Okay" at bounding box center [224, 112] width 448 height 224
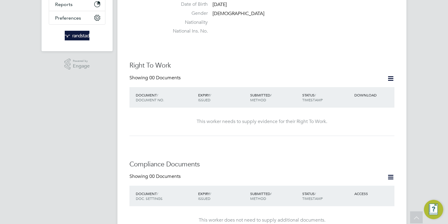
scroll to position [164, 0]
drag, startPoint x: 388, startPoint y: 72, endPoint x: 387, endPoint y: 77, distance: 4.8
click at [388, 75] on icon at bounding box center [391, 79] width 8 height 8
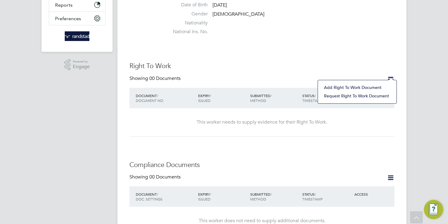
click at [347, 85] on li "Add Right To Work Document" at bounding box center [357, 87] width 73 height 8
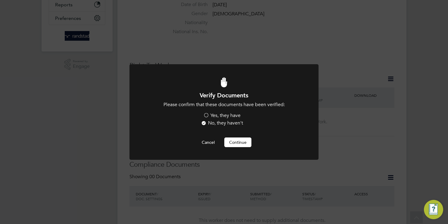
click at [219, 117] on label "Yes, they have" at bounding box center [221, 115] width 37 height 6
click at [0, 0] on input "Yes, they have" at bounding box center [0, 0] width 0 height 0
click at [239, 143] on button "Continue" at bounding box center [238, 142] width 27 height 10
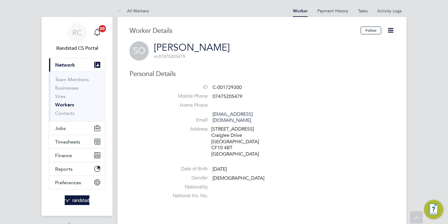
scroll to position [164, 0]
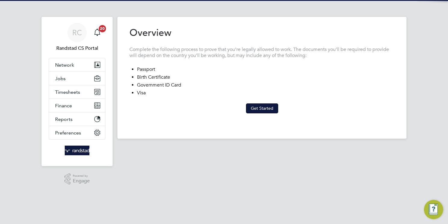
drag, startPoint x: 255, startPoint y: 111, endPoint x: 236, endPoint y: 107, distance: 19.9
click at [255, 111] on button "Get Started" at bounding box center [262, 108] width 32 height 10
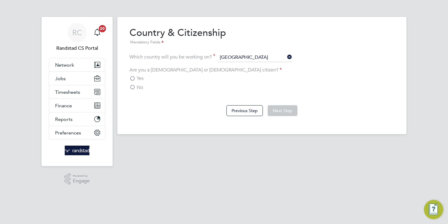
click at [140, 77] on span "Yes" at bounding box center [140, 78] width 7 height 6
click at [0, 0] on input "Yes" at bounding box center [0, 0] width 0 height 0
click at [283, 112] on button "Next Step" at bounding box center [283, 110] width 30 height 11
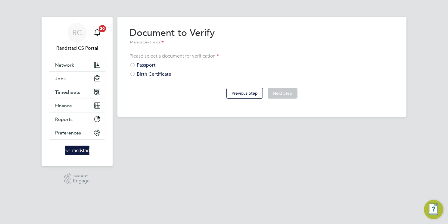
click at [143, 68] on div "Passport" at bounding box center [262, 65] width 265 height 6
click at [244, 94] on button "Previous Step" at bounding box center [245, 93] width 36 height 11
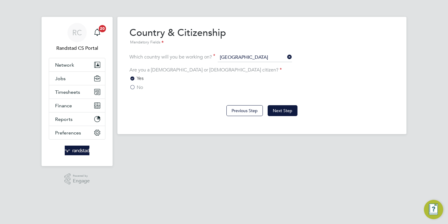
click at [135, 88] on label "No" at bounding box center [137, 87] width 14 height 6
click at [0, 0] on input "No" at bounding box center [0, 0] width 0 height 0
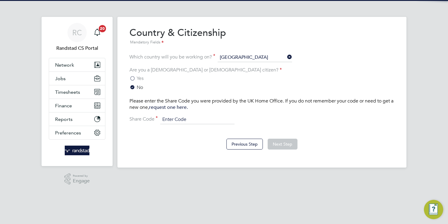
click at [212, 119] on input at bounding box center [197, 119] width 74 height 9
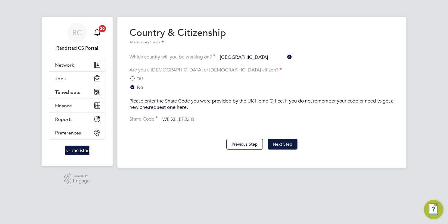
type input "WE-XLLEP33-8S"
click at [285, 143] on button "Next Step" at bounding box center [283, 144] width 30 height 11
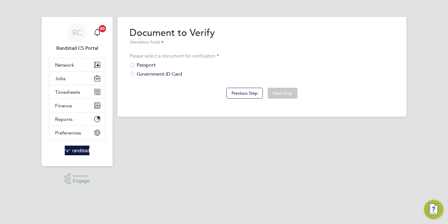
click at [285, 90] on button "Next Step" at bounding box center [283, 93] width 30 height 11
click at [170, 71] on div "Government ID Card" at bounding box center [262, 74] width 265 height 6
click at [279, 91] on button "Next Step" at bounding box center [283, 93] width 30 height 11
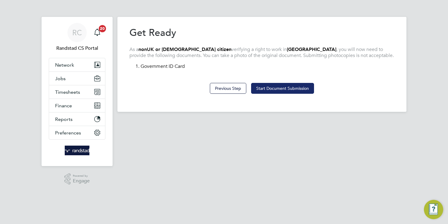
click at [264, 88] on button "Start Document Submission" at bounding box center [282, 88] width 63 height 11
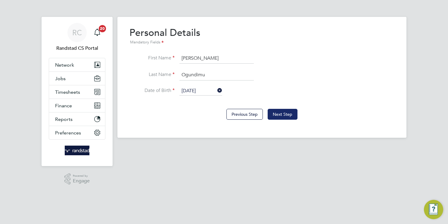
click at [279, 114] on button "Next Step" at bounding box center [283, 114] width 30 height 11
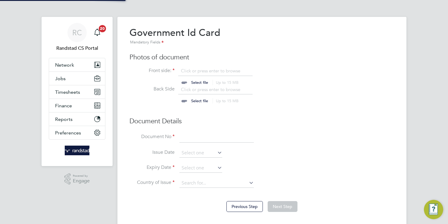
scroll to position [8, 75]
click at [206, 71] on input "file" at bounding box center [205, 77] width 95 height 18
type input "C:\fakepath\Trust ID RTW Report (98).pdf"
click at [205, 89] on input "file" at bounding box center [205, 95] width 95 height 18
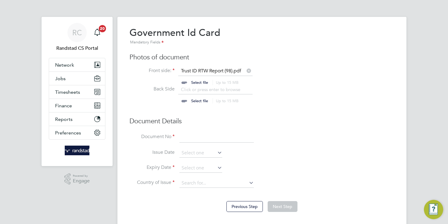
type input "C:\fakepath\Trust ID RTW Report (98).pdf"
click at [204, 136] on input at bounding box center [217, 137] width 74 height 11
type input "W"
paste input "C-001729300"
type input "C"
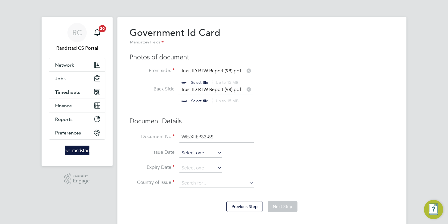
type input "WE-XllEP33-8S"
click at [210, 152] on input at bounding box center [201, 153] width 43 height 9
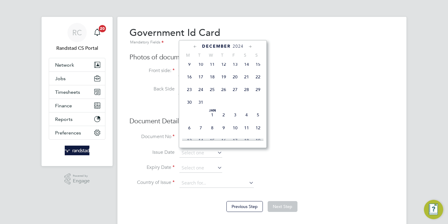
scroll to position [93, 0]
click at [191, 94] on span "23" at bounding box center [189, 89] width 11 height 11
type input "23 Dec 2024"
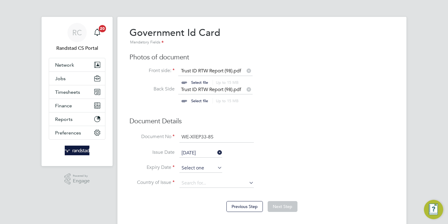
click at [197, 167] on input at bounding box center [201, 168] width 43 height 9
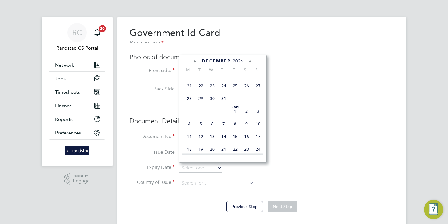
scroll to position [1307, 0]
click at [243, 67] on span "19" at bounding box center [246, 60] width 11 height 11
type input "19 Dec 2026"
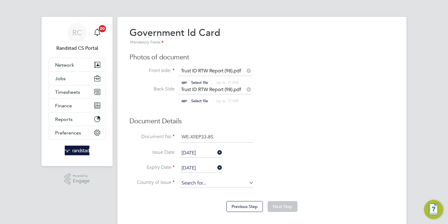
click at [203, 184] on input at bounding box center [217, 183] width 74 height 9
click at [221, 206] on li "United Kingdom" at bounding box center [222, 207] width 85 height 8
type input "[GEOGRAPHIC_DATA]"
click at [289, 207] on button "Next Step" at bounding box center [283, 206] width 30 height 11
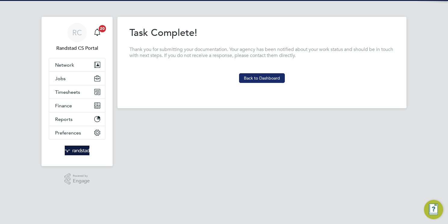
click at [263, 81] on button "Back to Dashboard" at bounding box center [262, 78] width 46 height 10
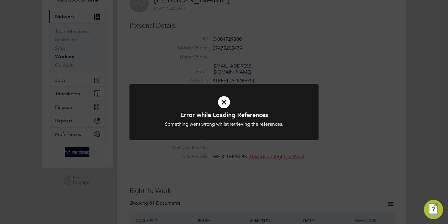
scroll to position [75, 0]
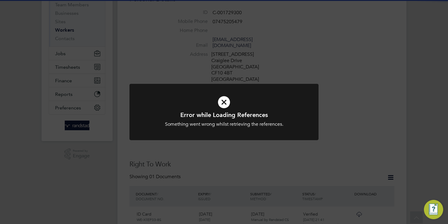
click at [345, 100] on div "Error while Loading References Something went wrong whilst retrieving the refer…" at bounding box center [224, 112] width 448 height 224
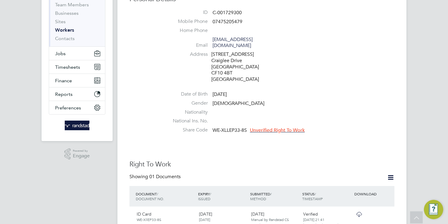
click at [267, 127] on span "Unverified Right To Work" at bounding box center [277, 130] width 55 height 6
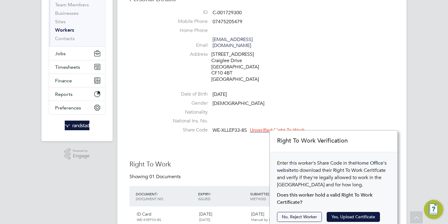
scroll to position [6, 55]
click at [345, 218] on button "Yes, Upload Certificate" at bounding box center [353, 217] width 53 height 10
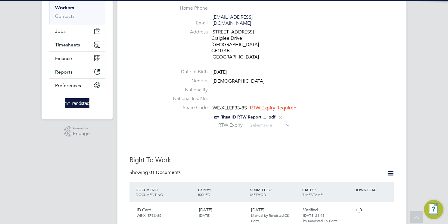
scroll to position [99, 0]
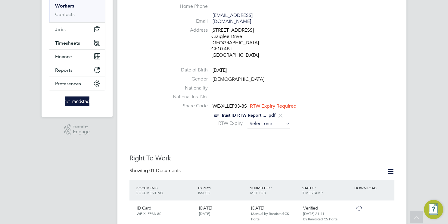
click at [271, 119] on input at bounding box center [269, 123] width 43 height 9
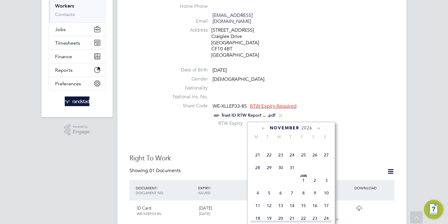
scroll to position [1308, 0]
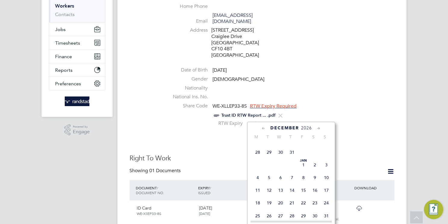
click at [318, 132] on span "19" at bounding box center [315, 126] width 11 height 11
type input "19 Dec 2026"
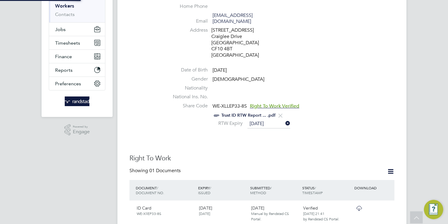
scroll to position [6, 49]
click at [342, 119] on div "RTW Expiry 19 Dec 2026" at bounding box center [280, 123] width 229 height 9
